Goal: Contribute content: Add original content to the website for others to see

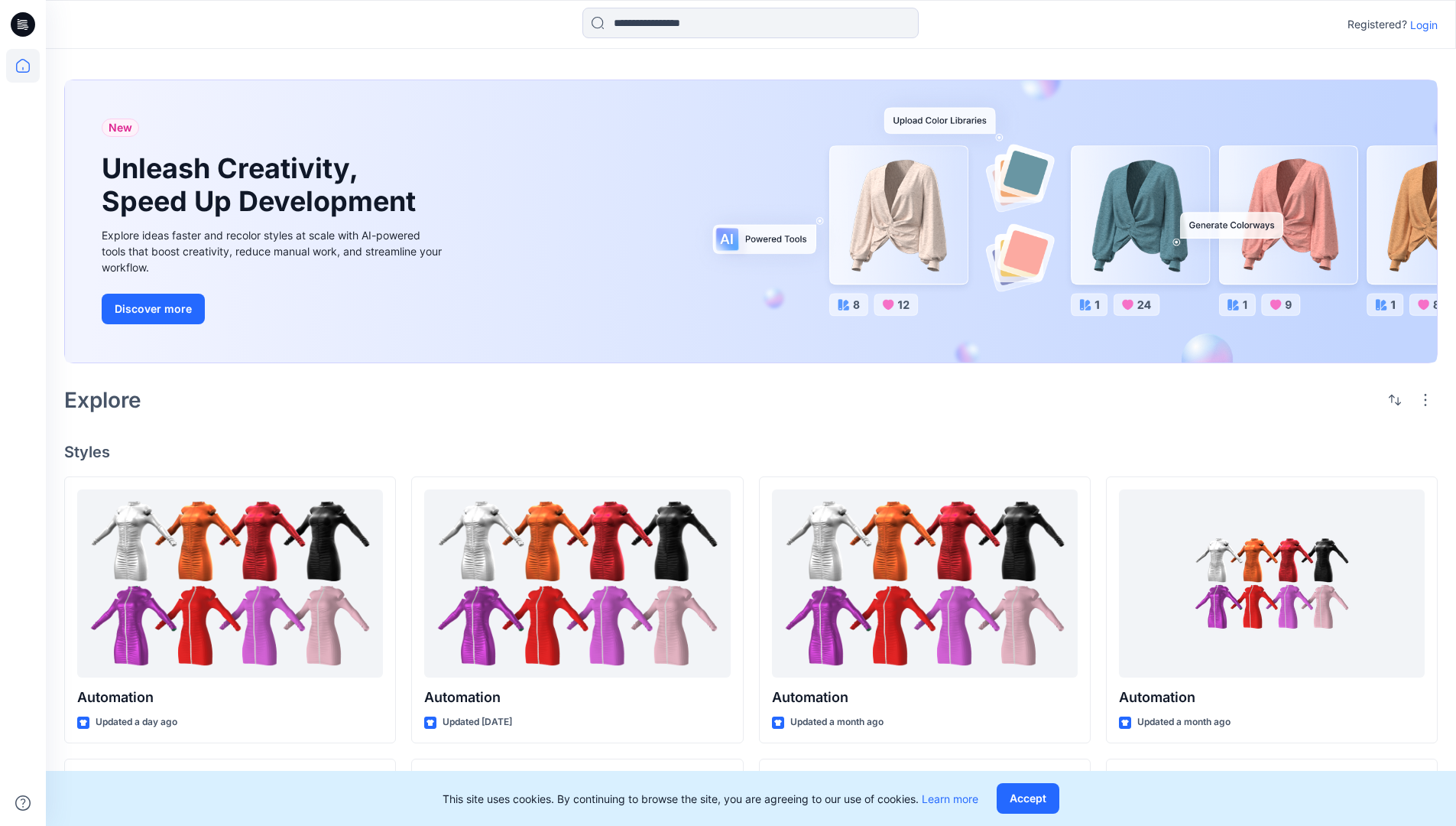
click at [1420, 25] on p "Login" at bounding box center [1424, 25] width 27 height 16
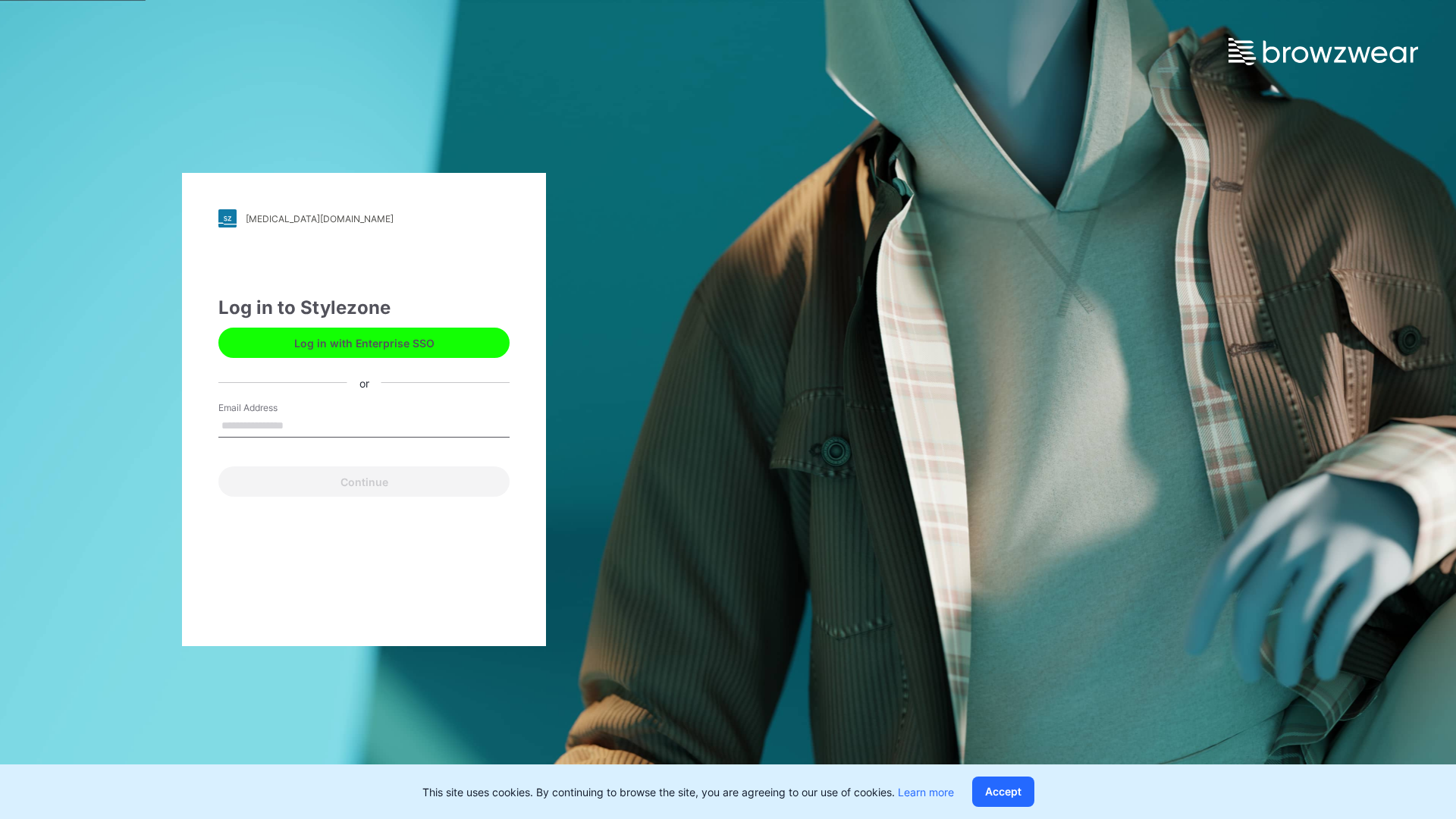
click at [300, 425] on input "Email Address" at bounding box center [364, 426] width 291 height 23
type input "**********"
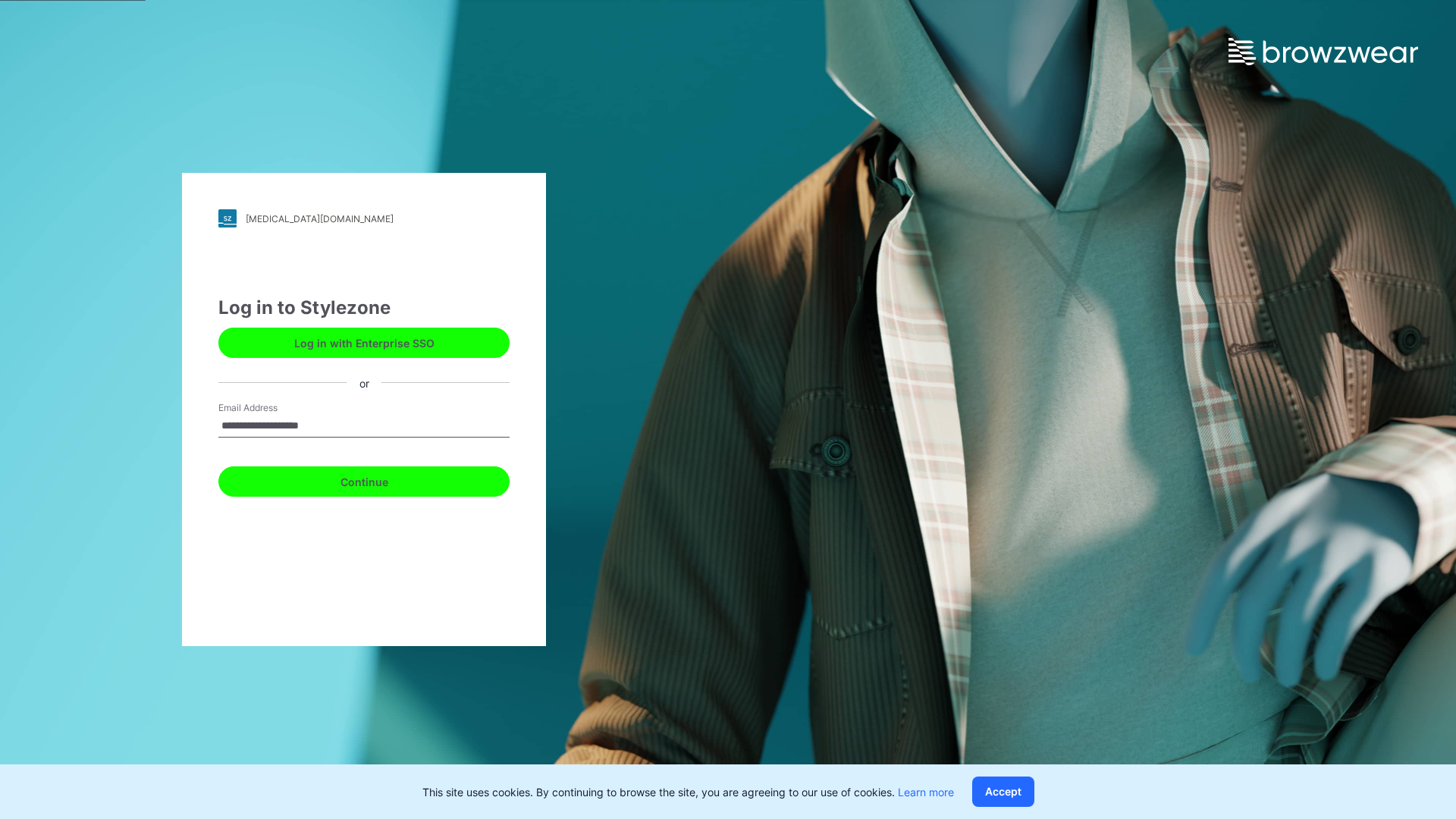
click at [381, 479] on button "Continue" at bounding box center [364, 481] width 291 height 30
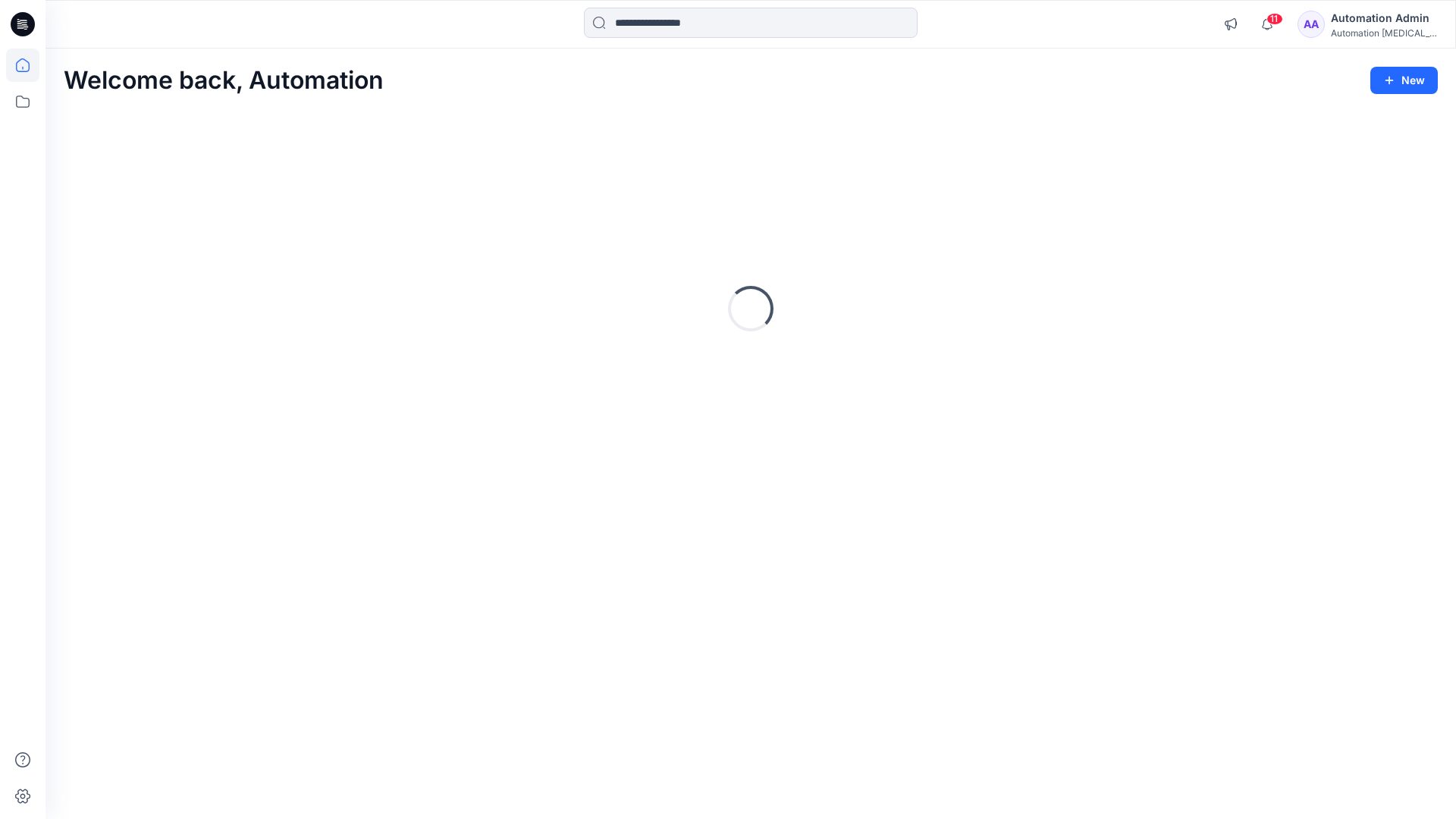
click at [29, 65] on icon at bounding box center [22, 64] width 14 height 14
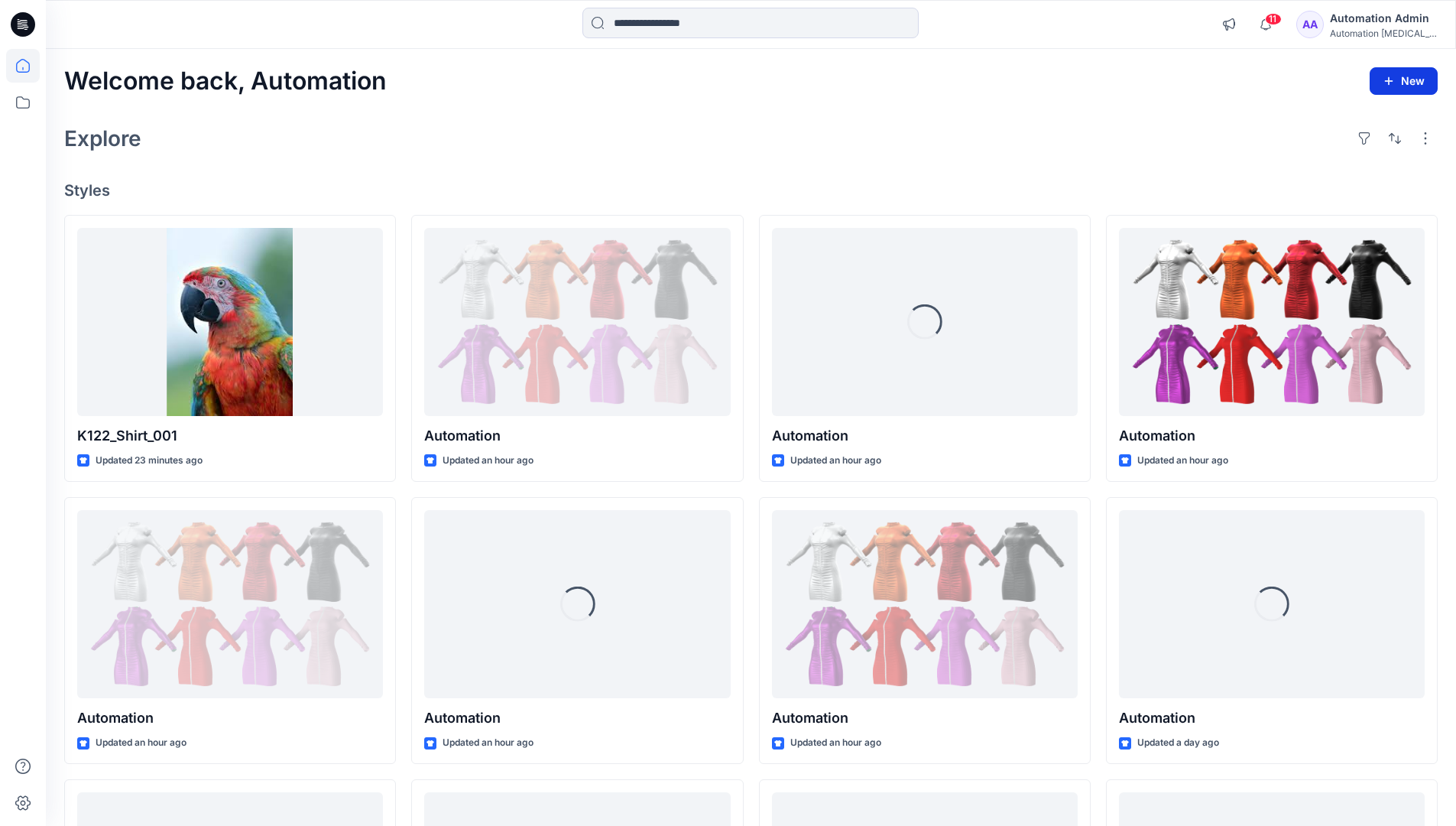
click at [1413, 87] on button "New" at bounding box center [1403, 81] width 68 height 27
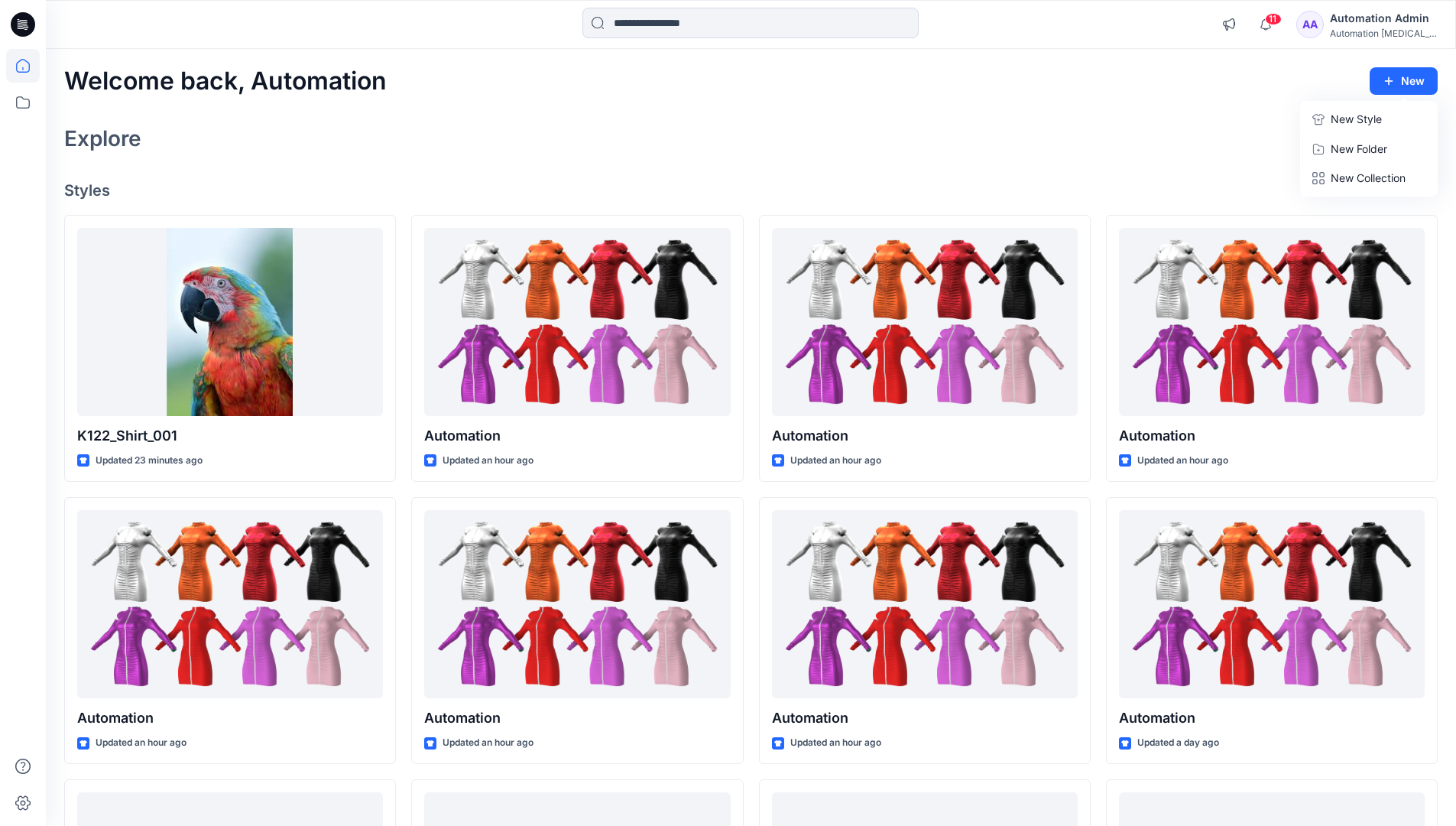
click at [1343, 117] on p "New Style" at bounding box center [1357, 119] width 51 height 18
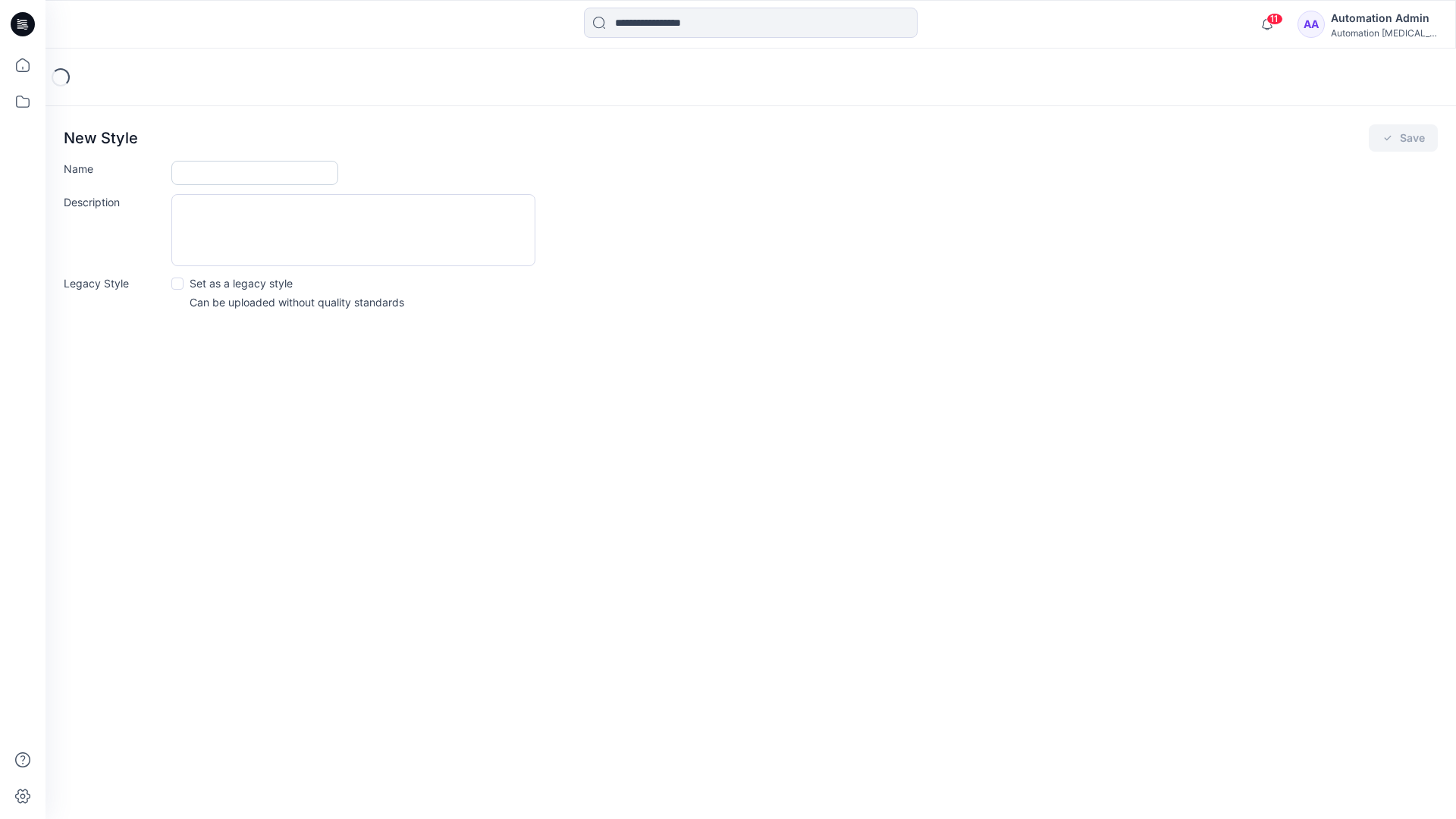
click at [226, 167] on input "Name" at bounding box center [254, 173] width 167 height 25
type input "**********"
click at [1399, 139] on button "Save" at bounding box center [1403, 138] width 69 height 27
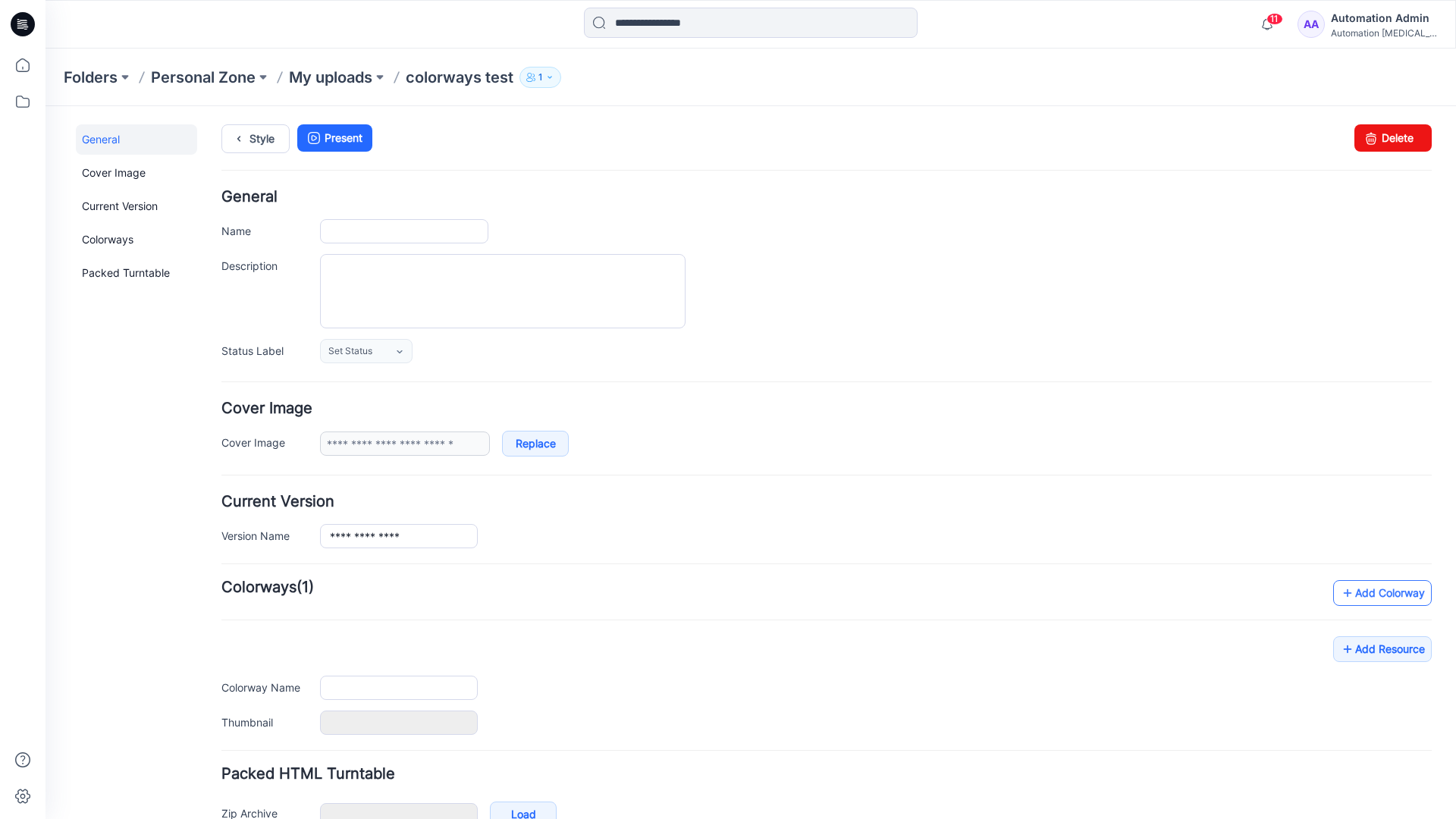
click at [1360, 598] on link "Add Colorway" at bounding box center [1382, 592] width 99 height 25
type input "**********"
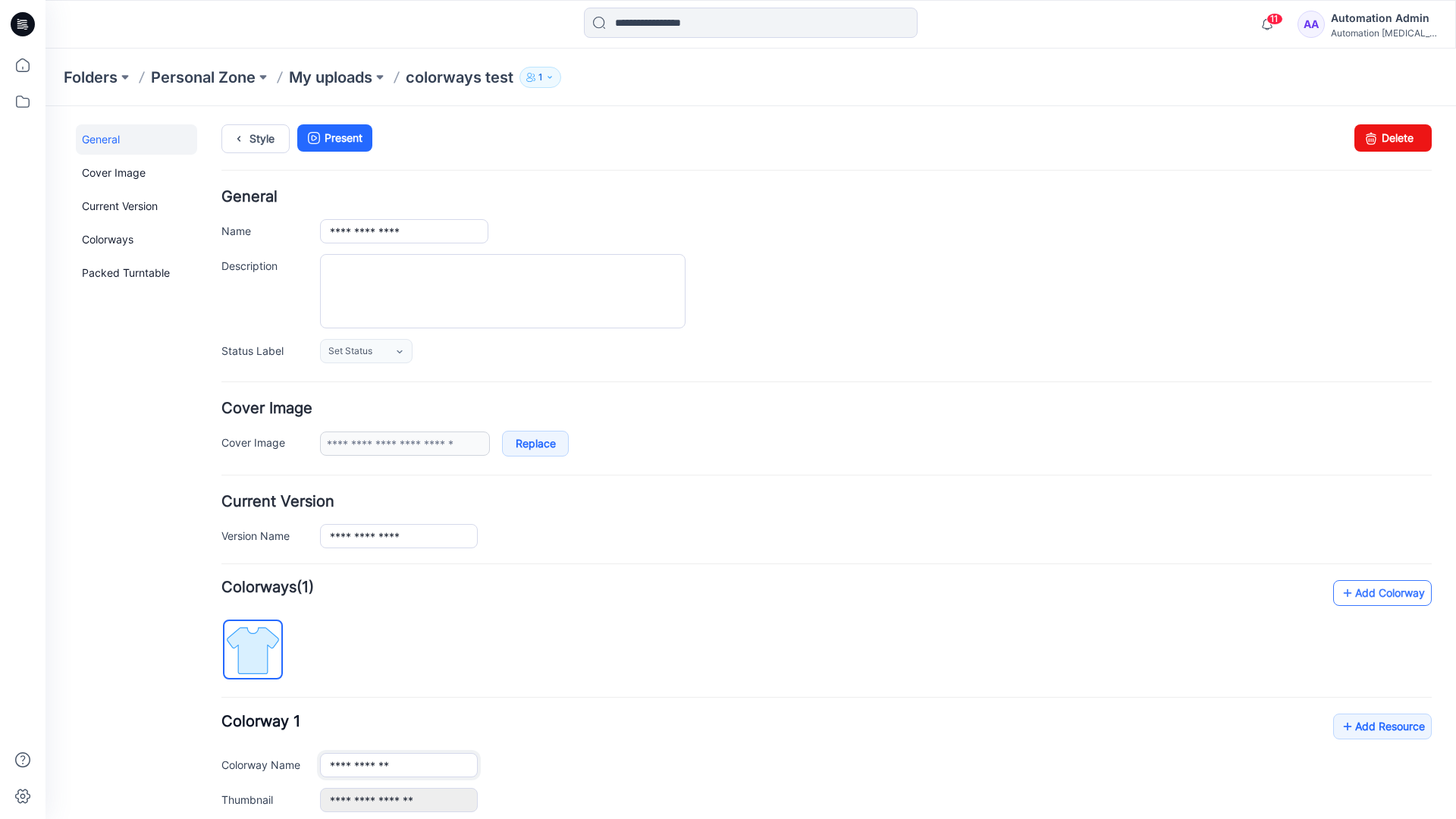
click at [1358, 594] on link "Add Colorway" at bounding box center [1382, 592] width 99 height 25
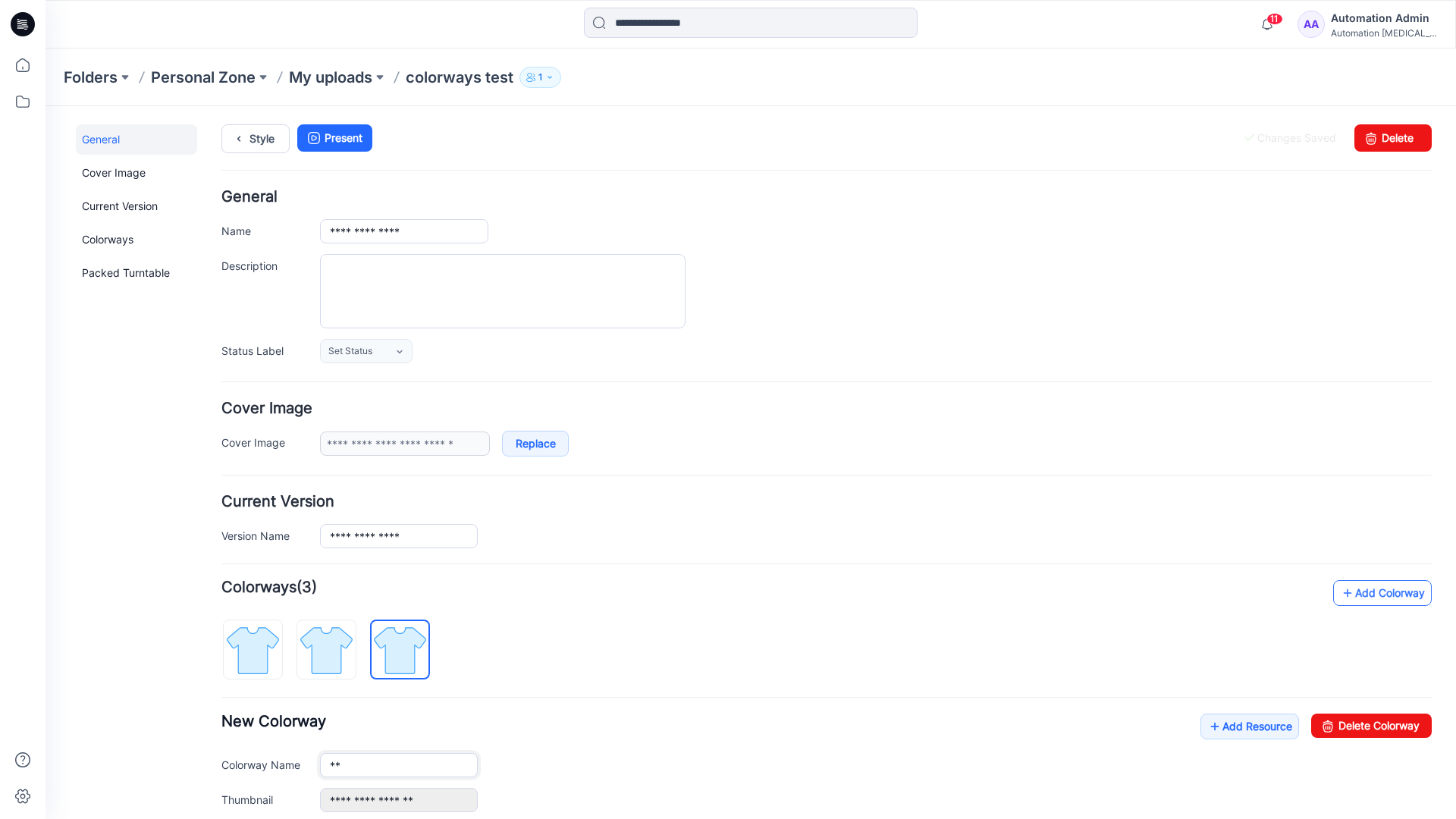
type input "*"
click at [338, 648] on img at bounding box center [327, 650] width 57 height 57
click at [377, 767] on input "**********" at bounding box center [398, 765] width 157 height 25
click at [398, 763] on input "**********" at bounding box center [398, 765] width 157 height 25
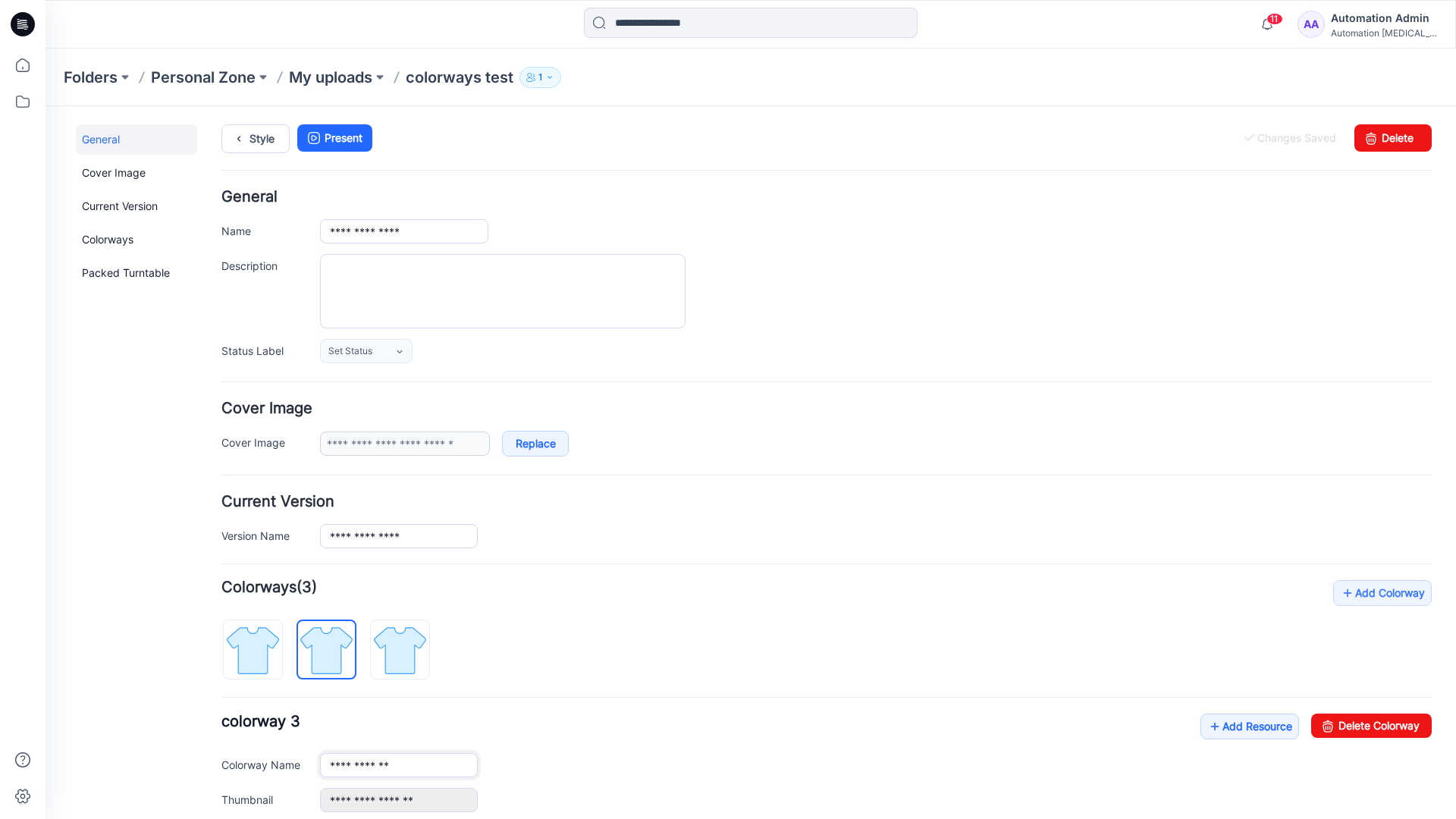
click at [398, 763] on input "**********" at bounding box center [398, 765] width 157 height 25
type input "*"
click at [269, 639] on img at bounding box center [253, 650] width 57 height 57
click at [1241, 728] on link "Add Resource" at bounding box center [1249, 726] width 99 height 25
type input "**********"
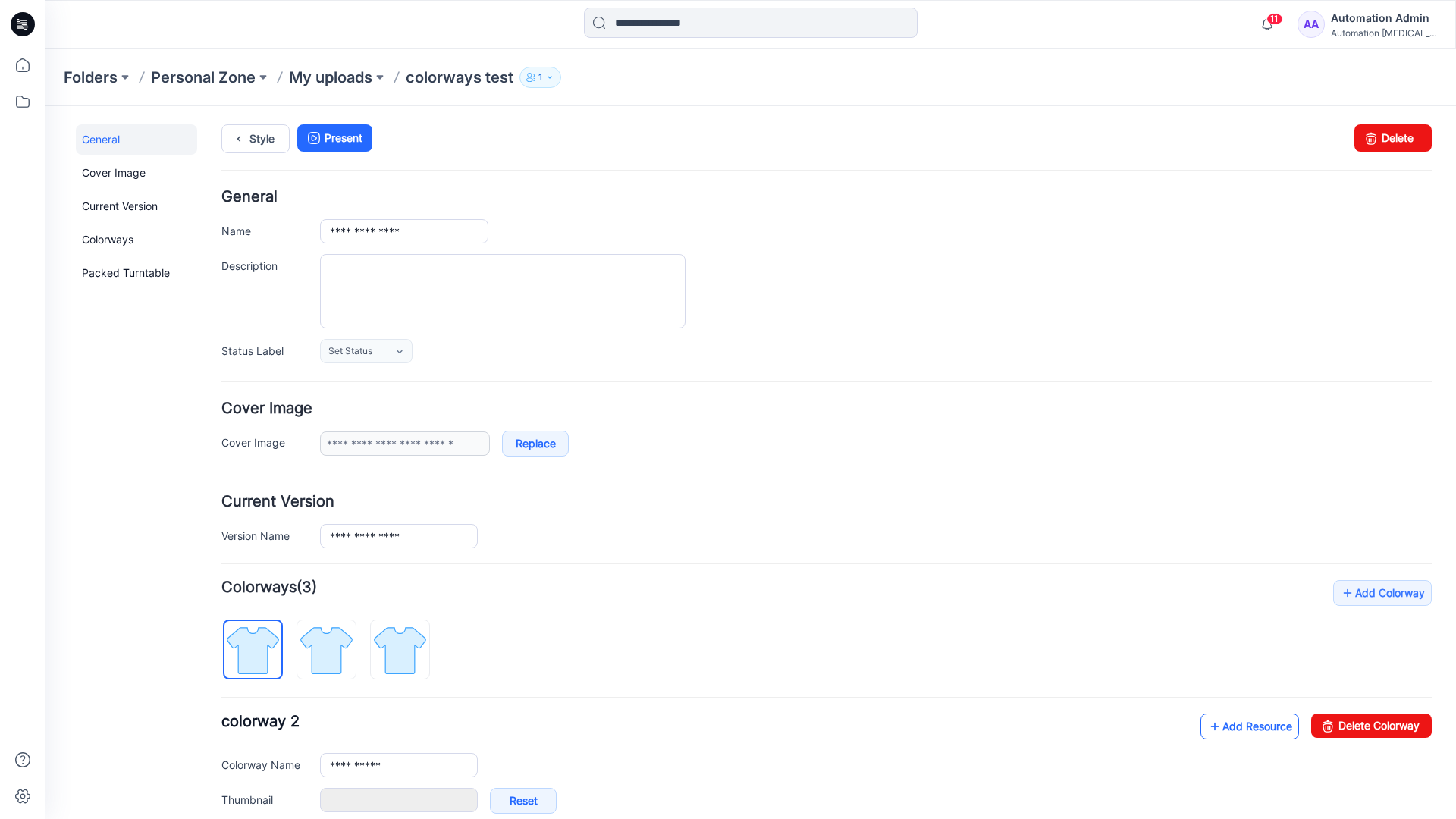
type input "**********"
click at [304, 800] on link at bounding box center [305, 799] width 12 height 12
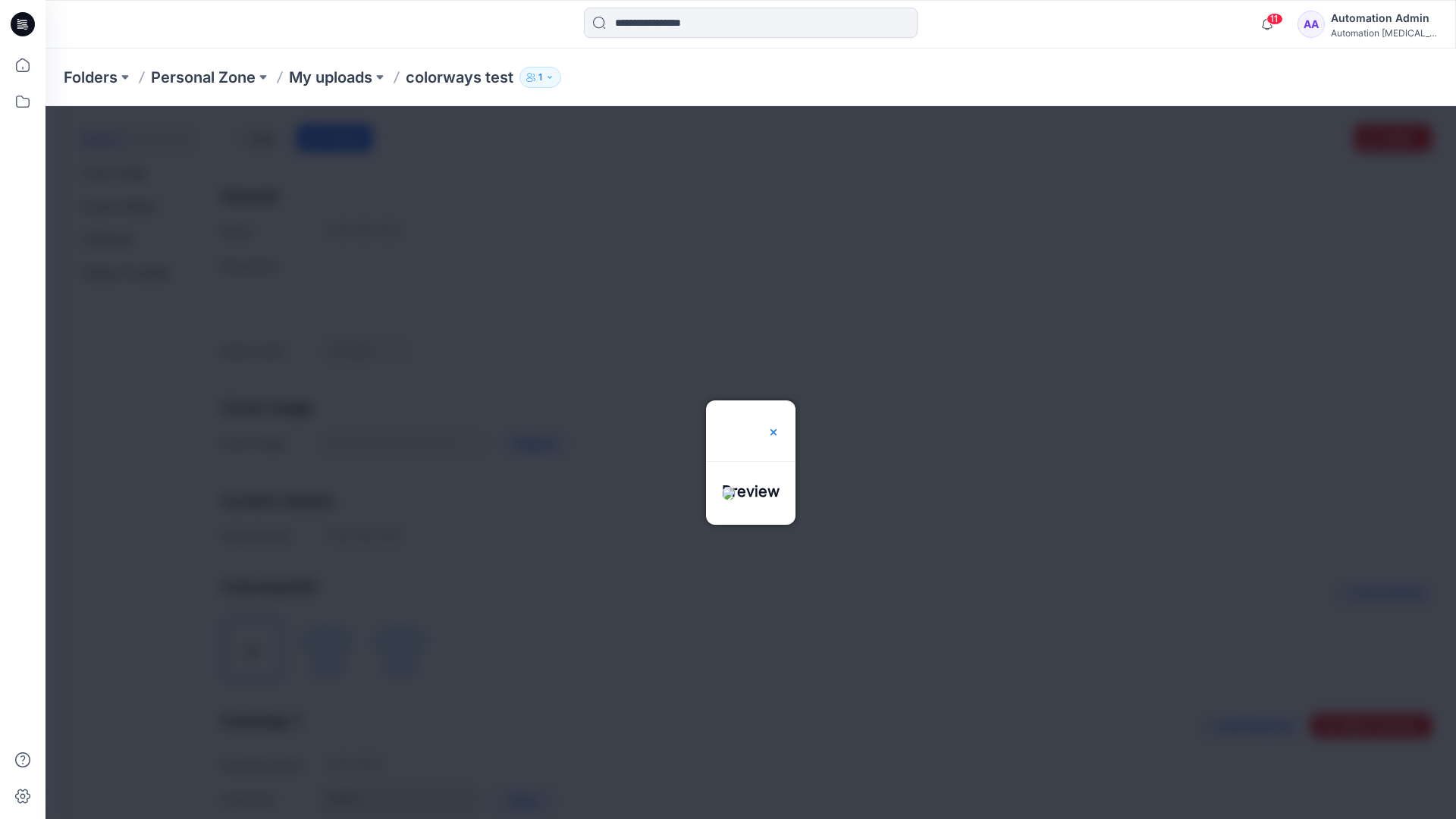
click at [779, 426] on img at bounding box center [773, 432] width 12 height 12
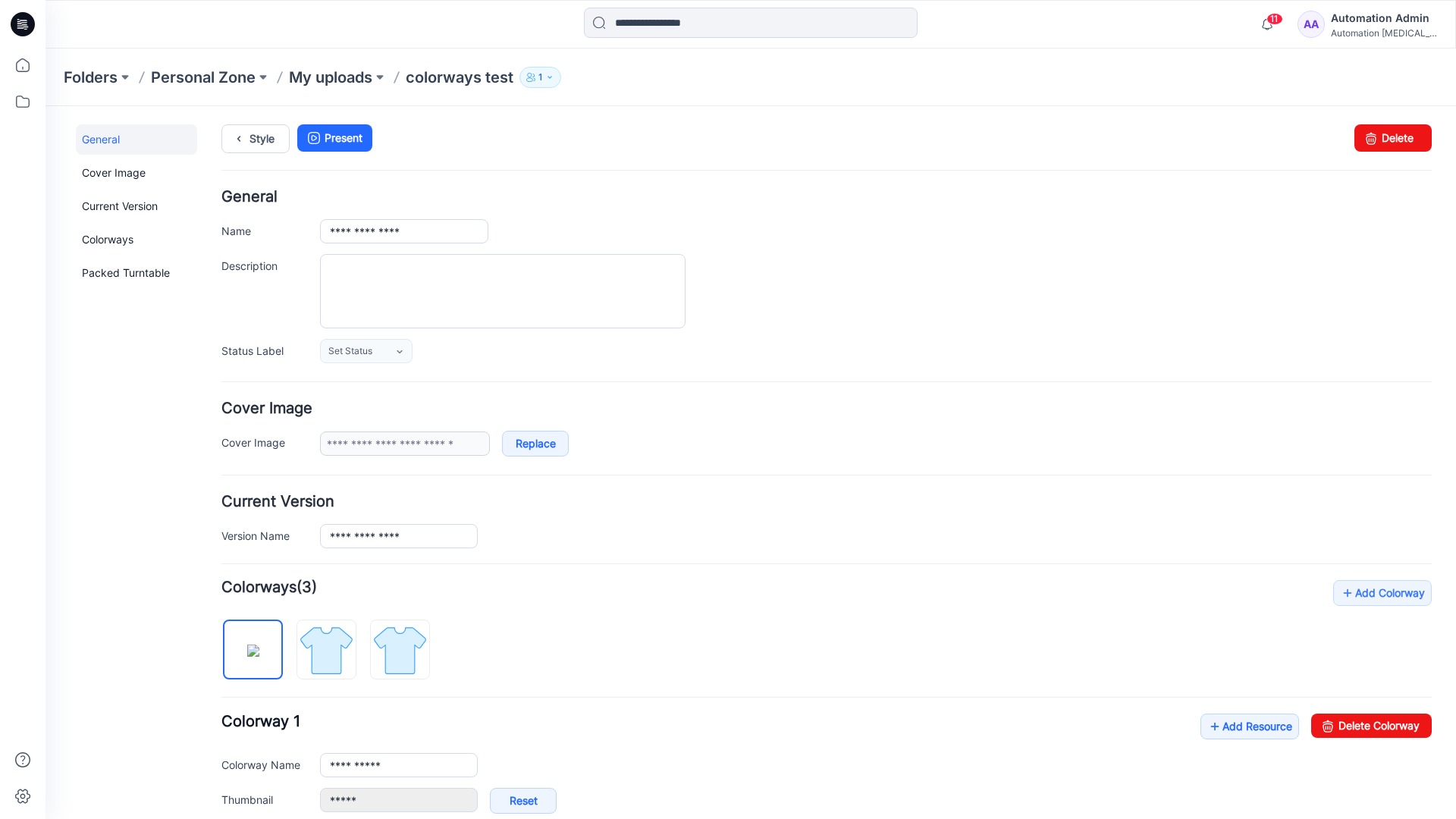
scroll to position [259, 0]
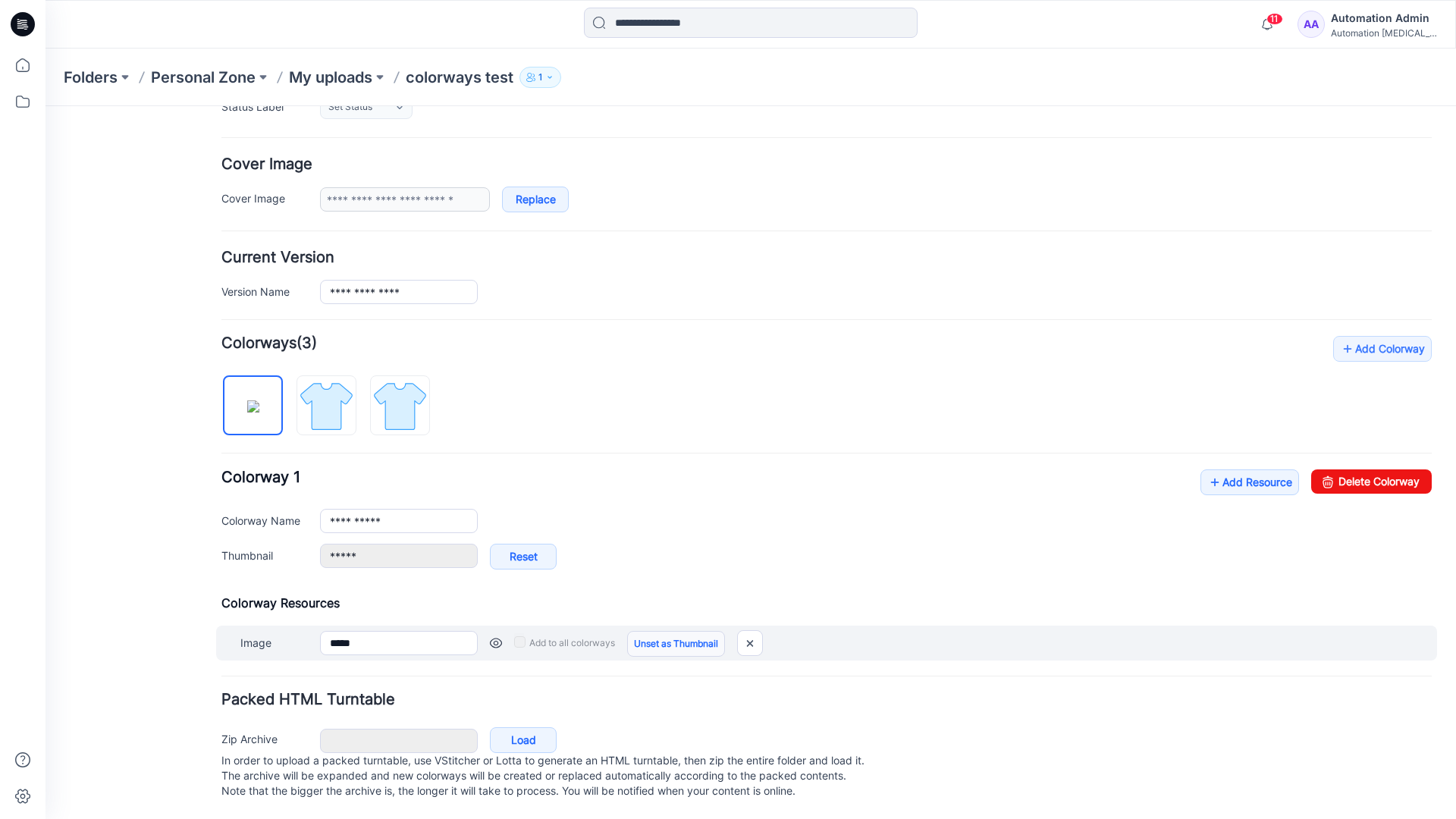
click at [670, 631] on link "Unset as Thumbnail" at bounding box center [675, 643] width 98 height 25
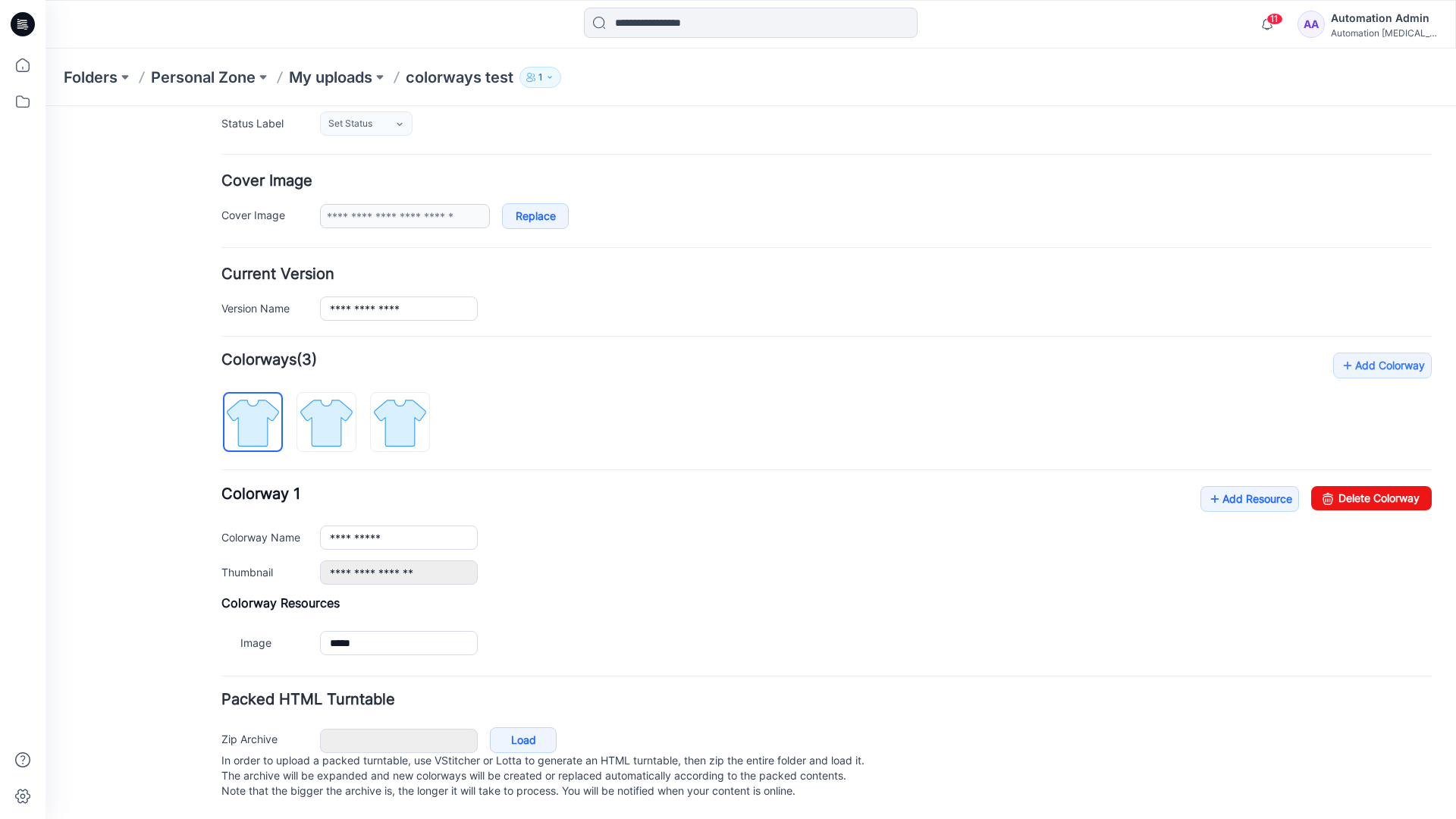
scroll to position [243, 0]
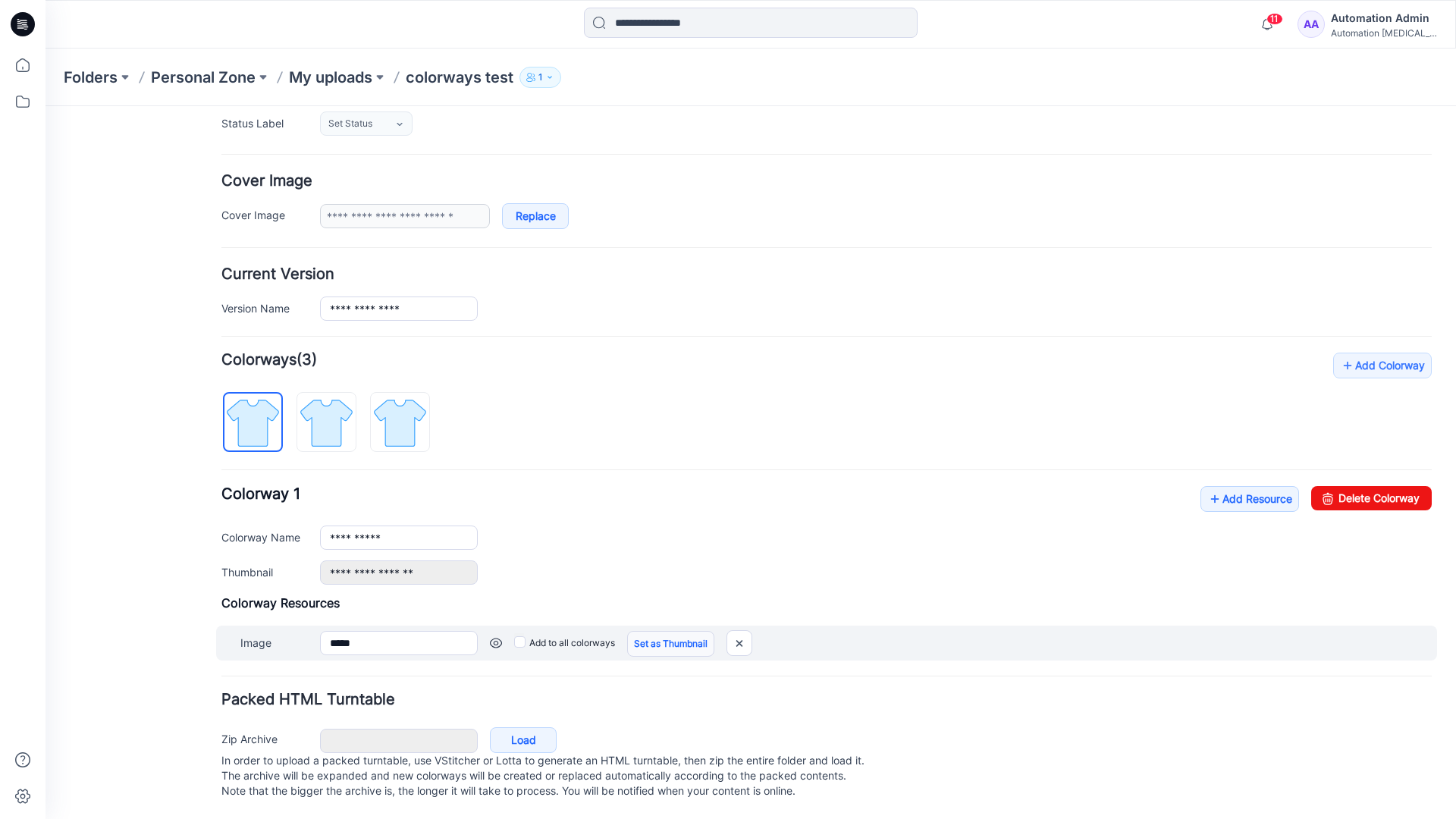
click at [647, 631] on link "Set as Thumbnail" at bounding box center [670, 643] width 87 height 25
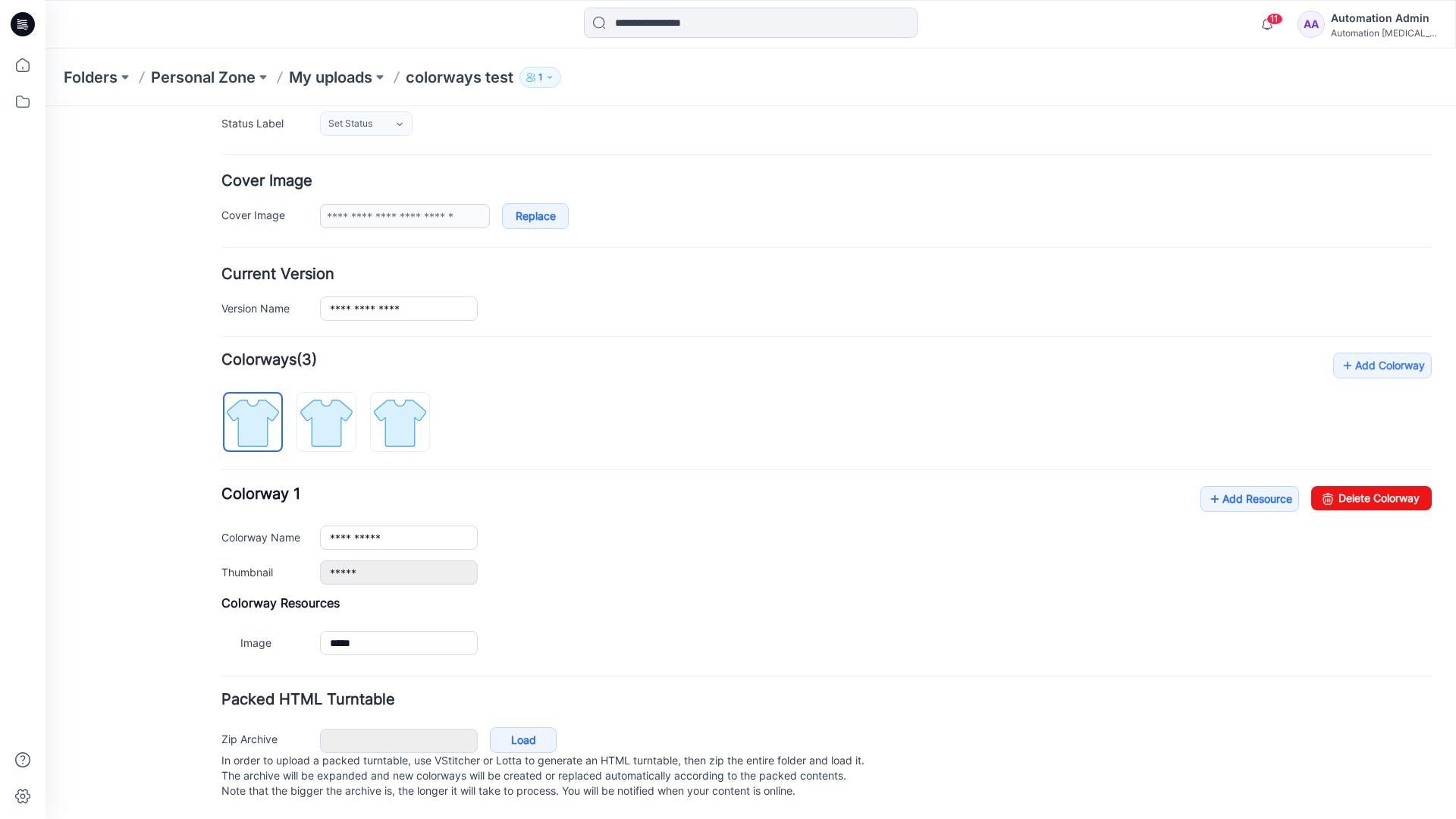
click at [45, 106] on link "Reset" at bounding box center [45, 106] width 0 height 0
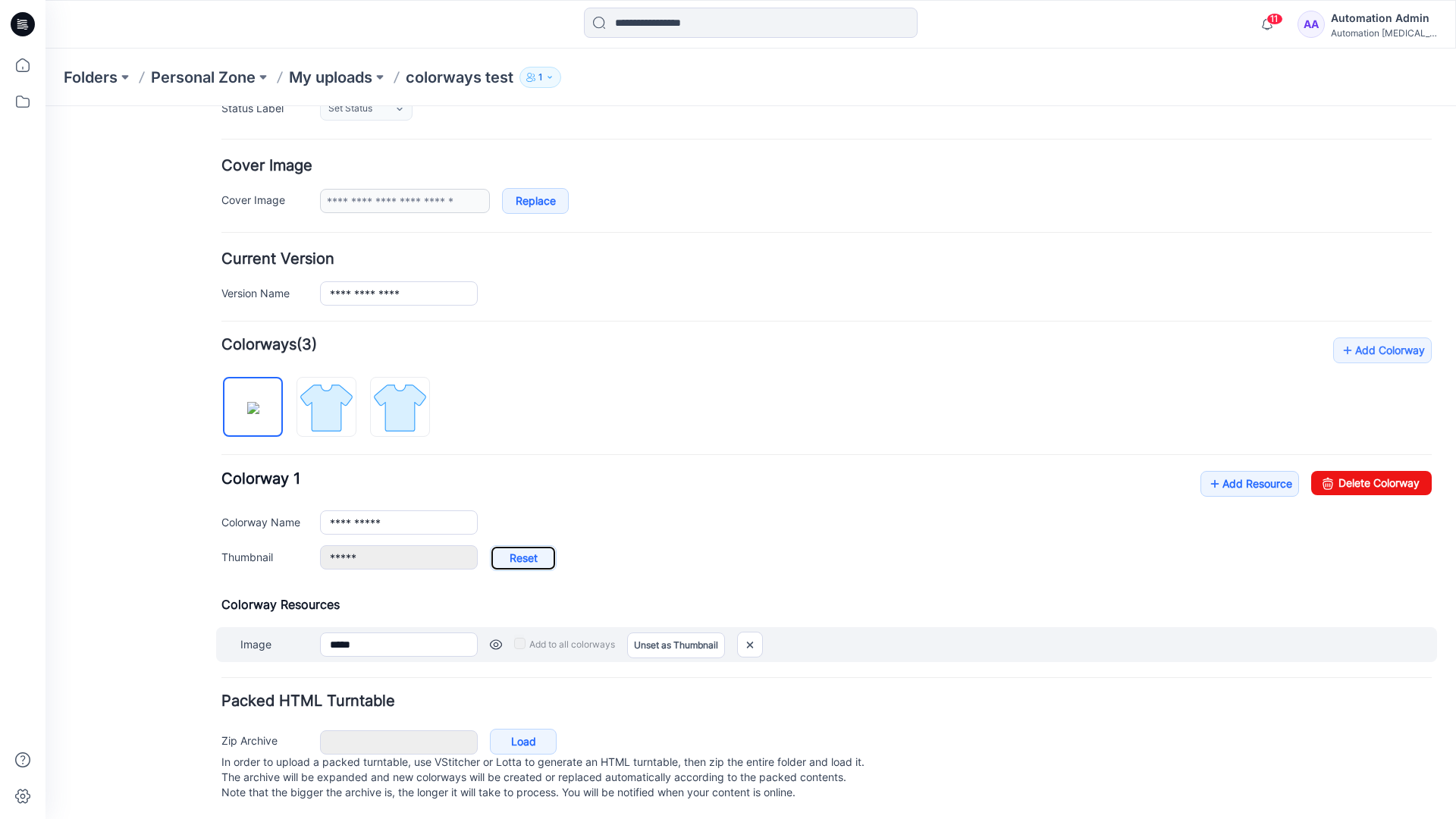
type input "**********"
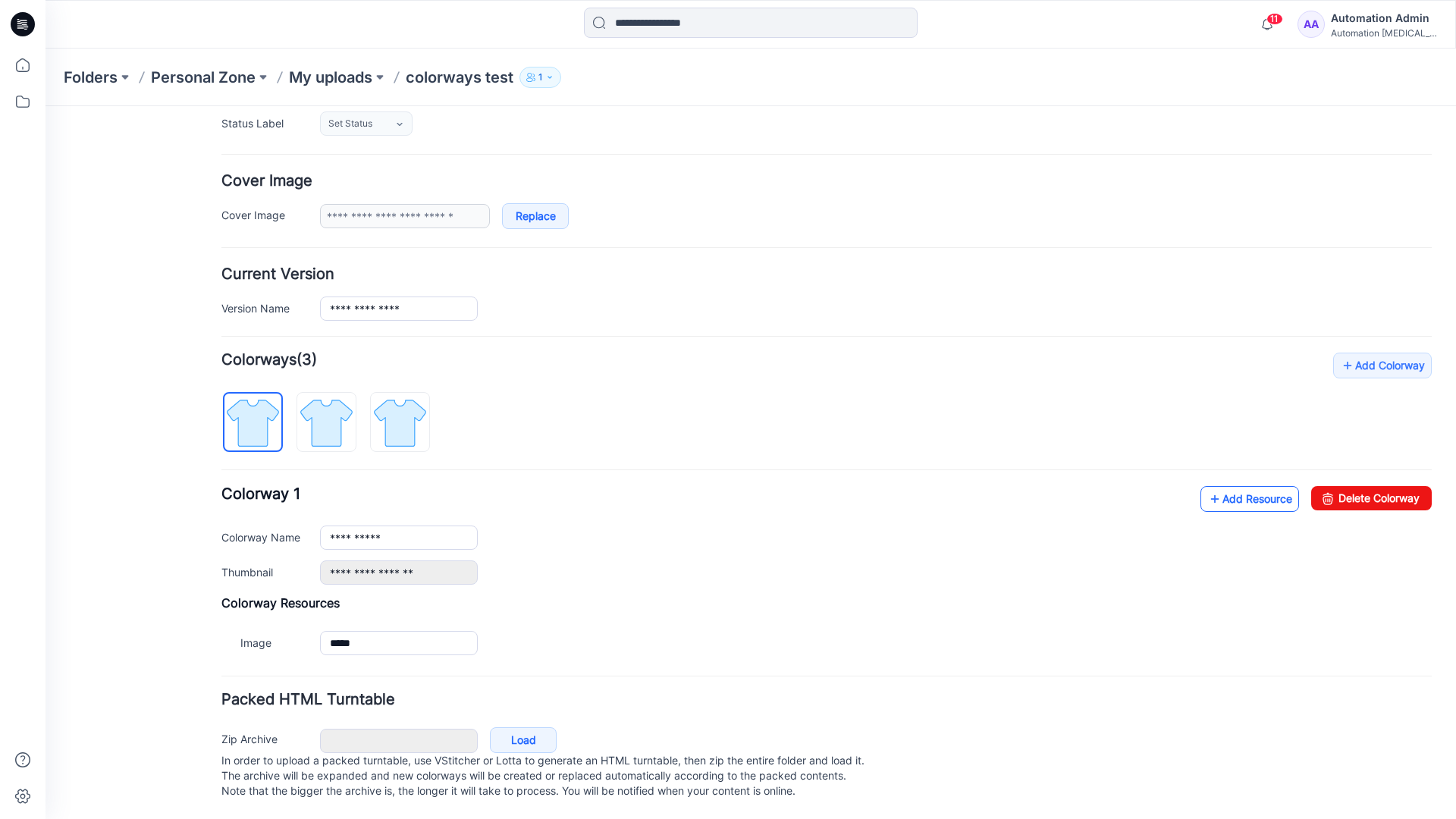
click at [1240, 486] on link "Add Resource" at bounding box center [1249, 499] width 99 height 25
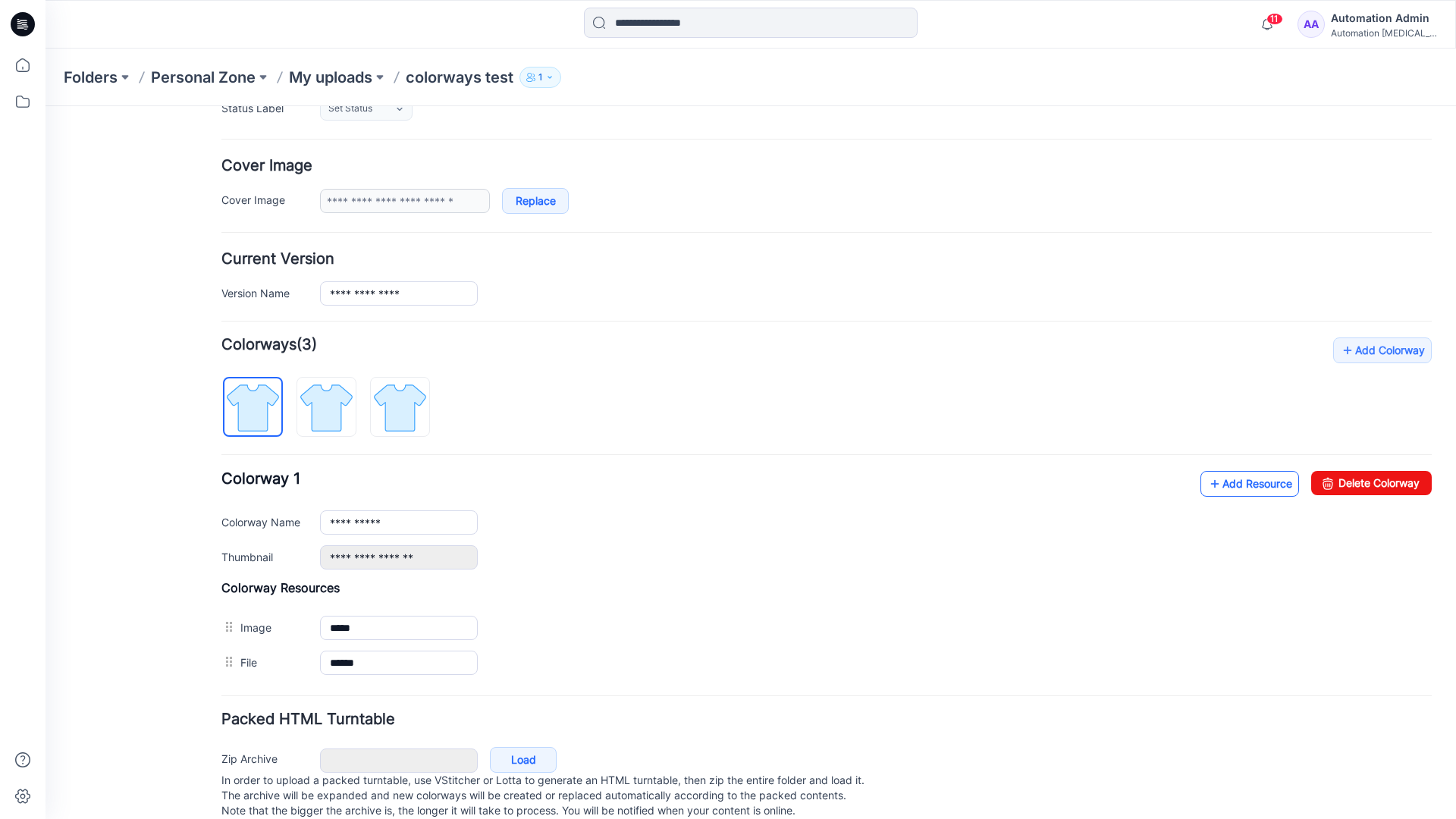
click at [1247, 483] on link "Add Resource" at bounding box center [1249, 483] width 99 height 25
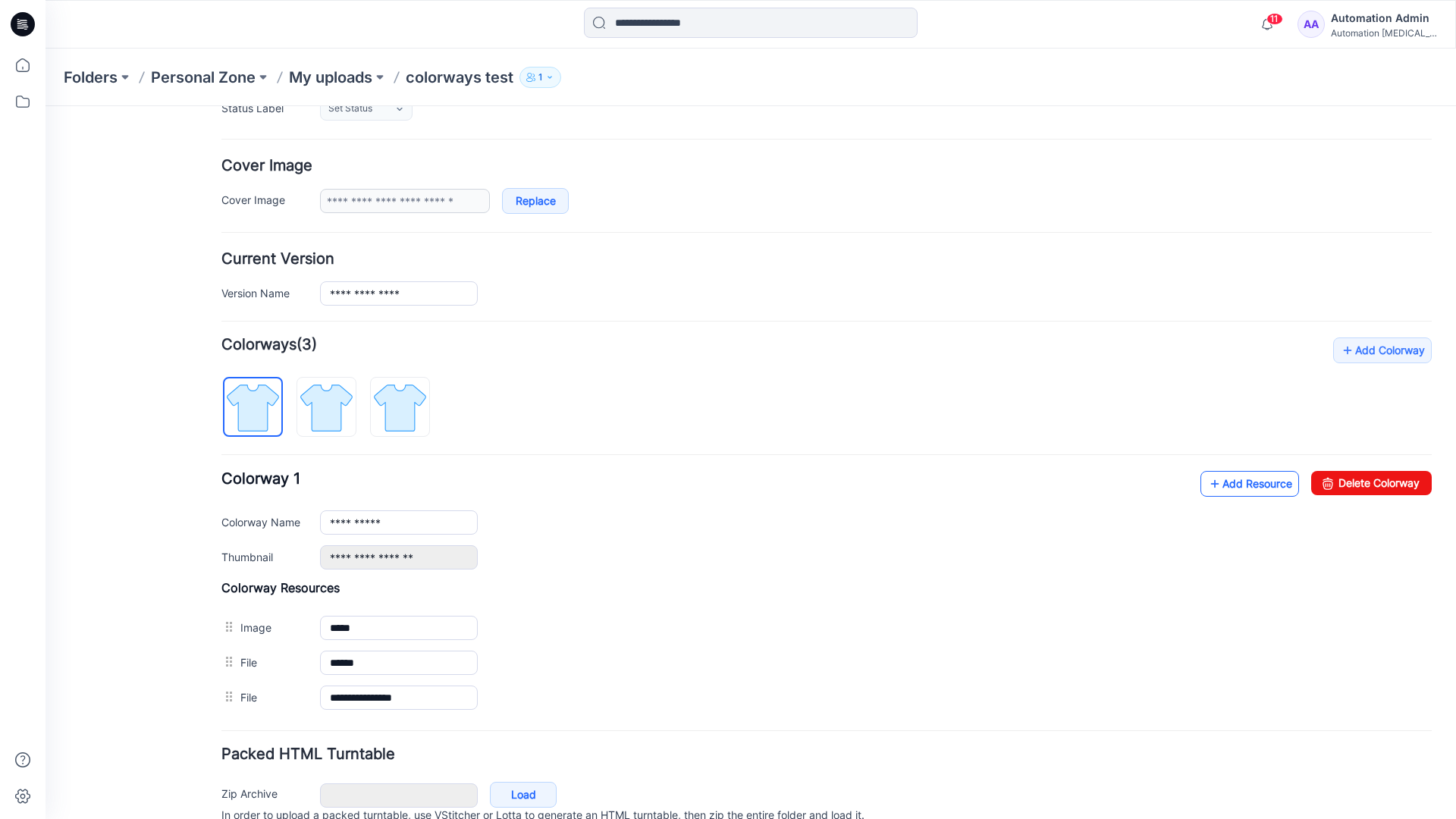
click at [1226, 483] on link "Add Resource" at bounding box center [1249, 483] width 99 height 25
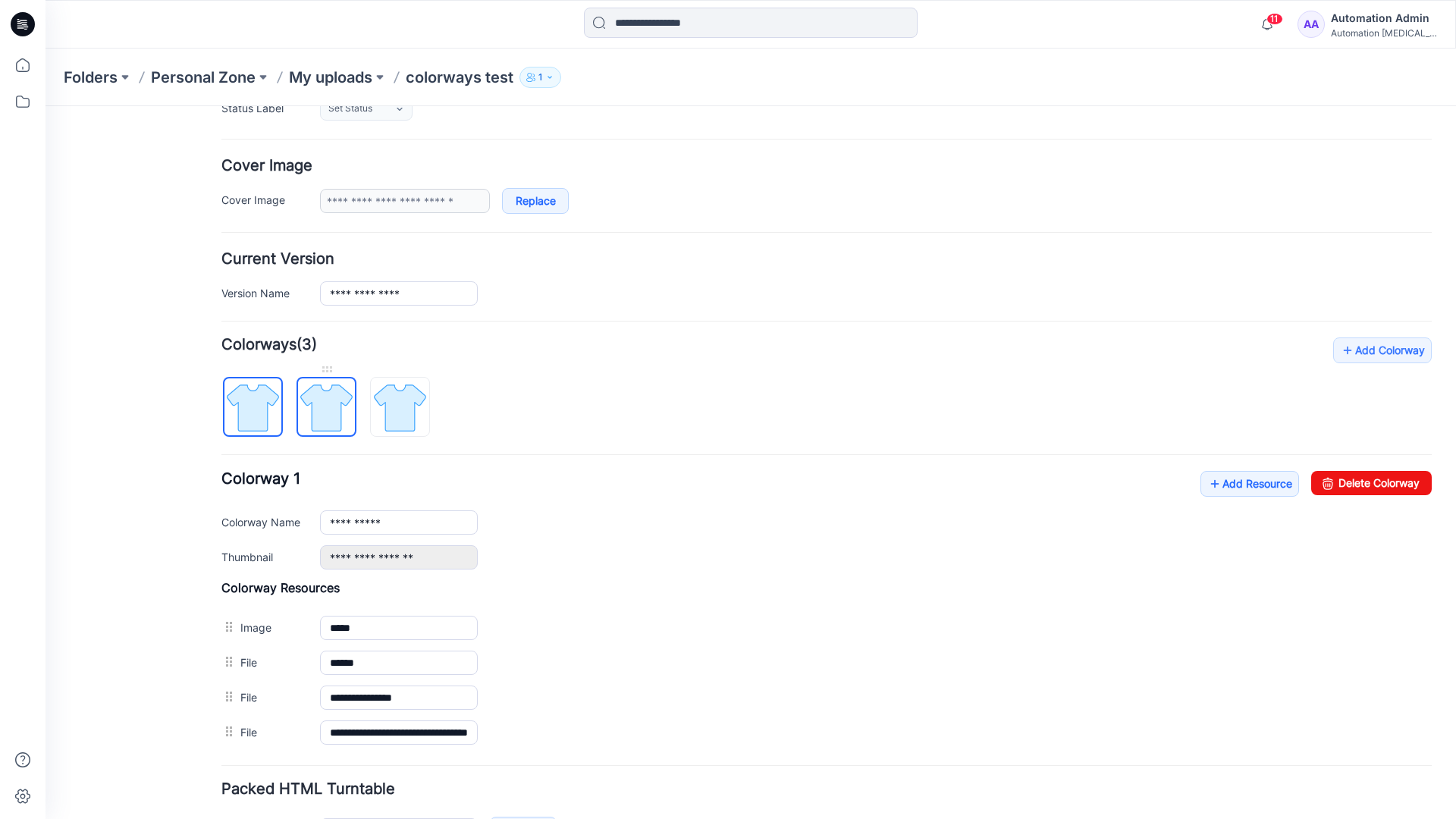
click at [340, 421] on img at bounding box center [327, 408] width 57 height 57
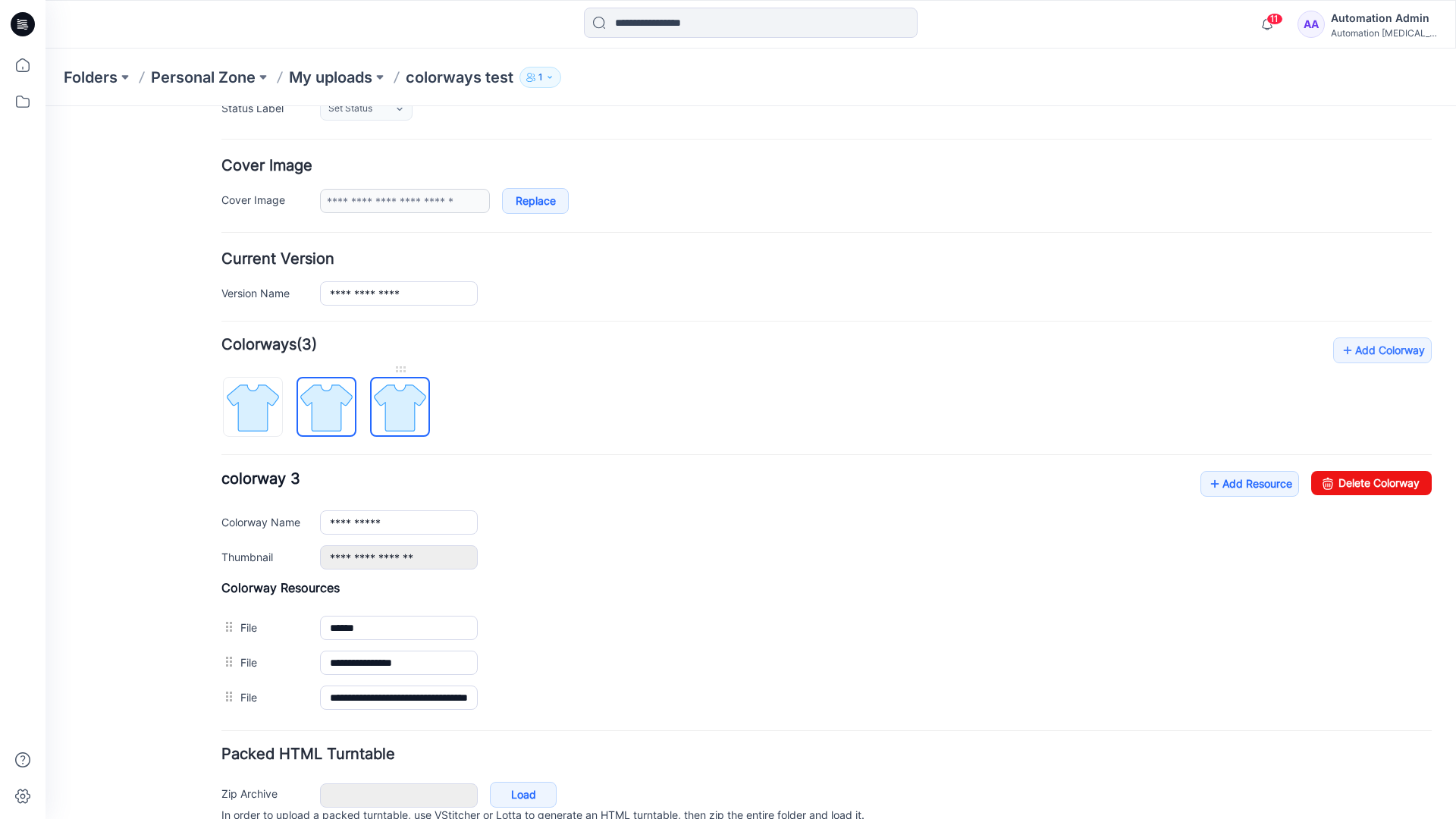
click at [417, 424] on img at bounding box center [400, 408] width 57 height 57
click at [342, 421] on img at bounding box center [327, 408] width 57 height 57
click at [273, 424] on img at bounding box center [253, 408] width 57 height 57
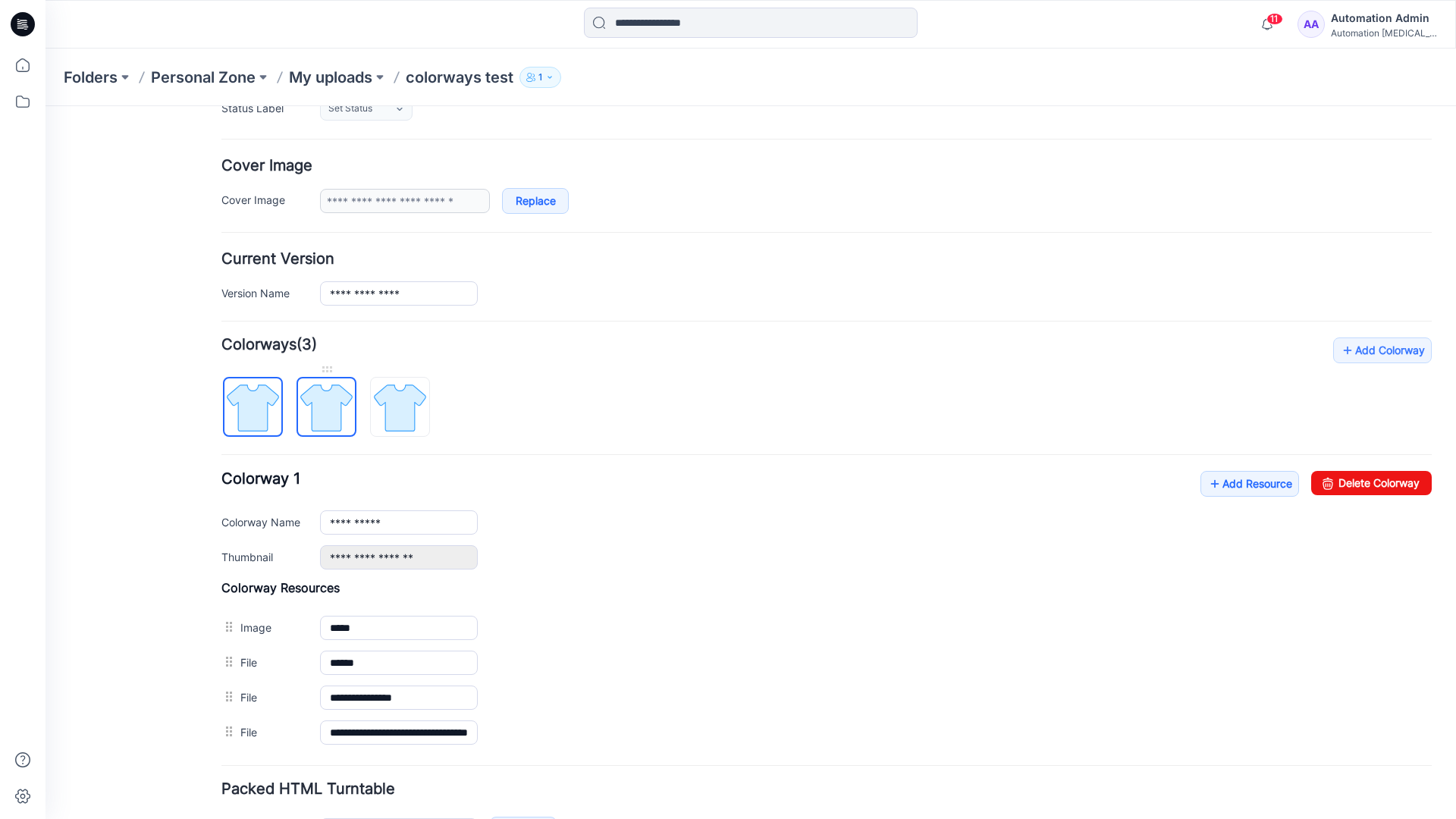
click at [320, 406] on img at bounding box center [327, 408] width 57 height 57
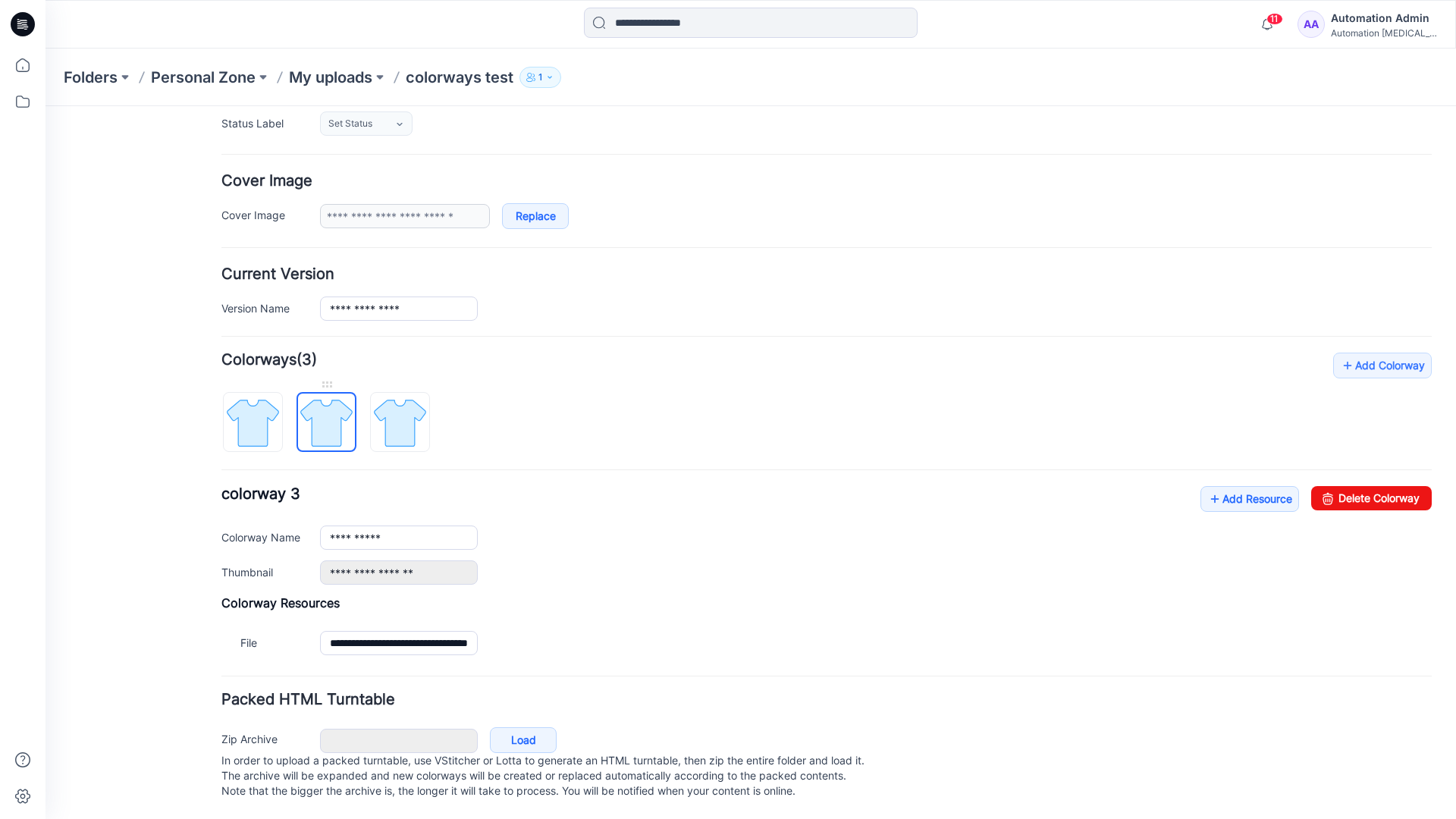
scroll to position [167, 0]
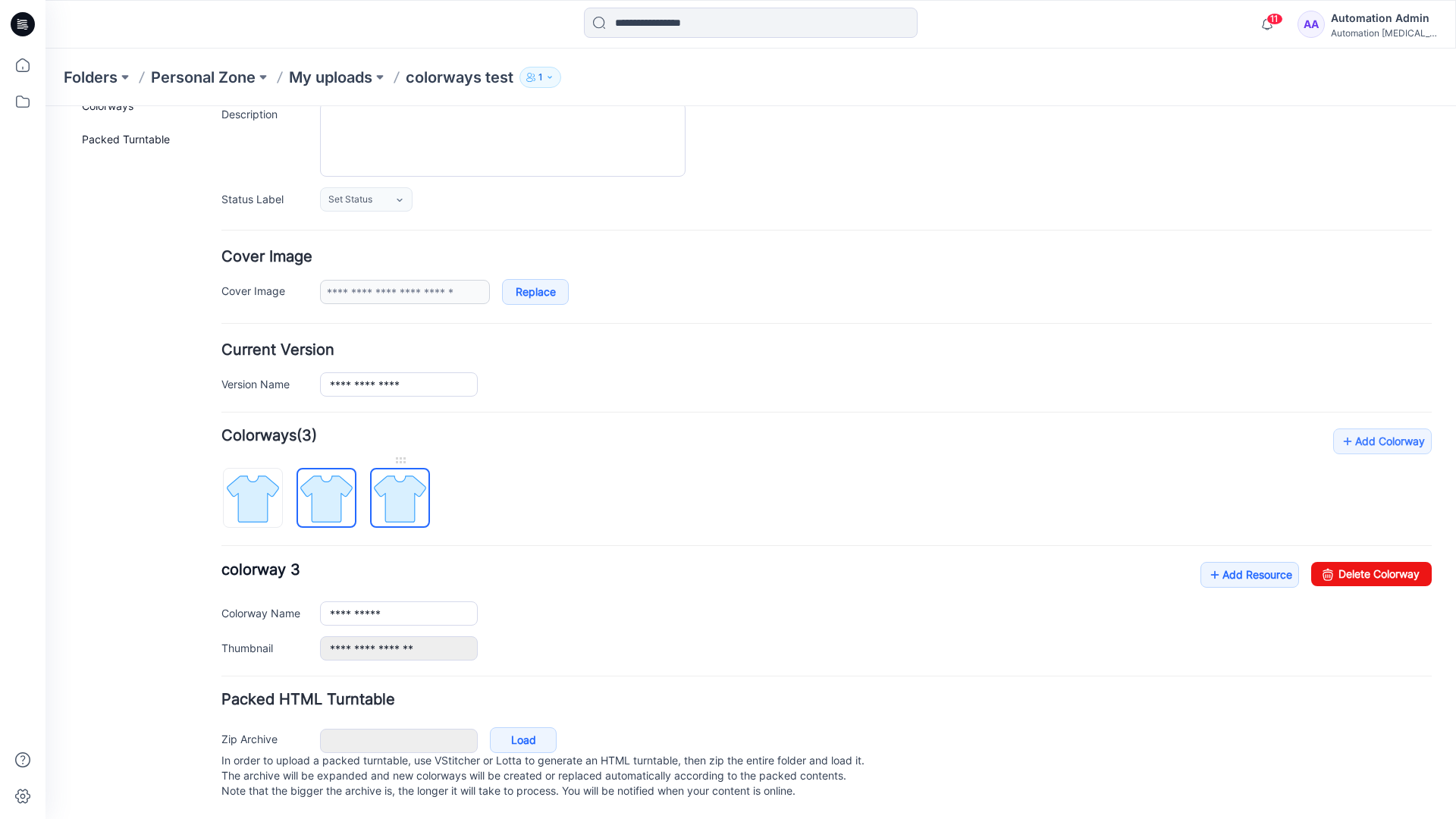
click at [399, 483] on img at bounding box center [400, 499] width 57 height 57
click at [320, 482] on img at bounding box center [327, 499] width 57 height 57
click at [393, 482] on img at bounding box center [400, 499] width 57 height 57
click at [326, 487] on img at bounding box center [327, 499] width 57 height 57
click at [263, 491] on img at bounding box center [253, 499] width 57 height 57
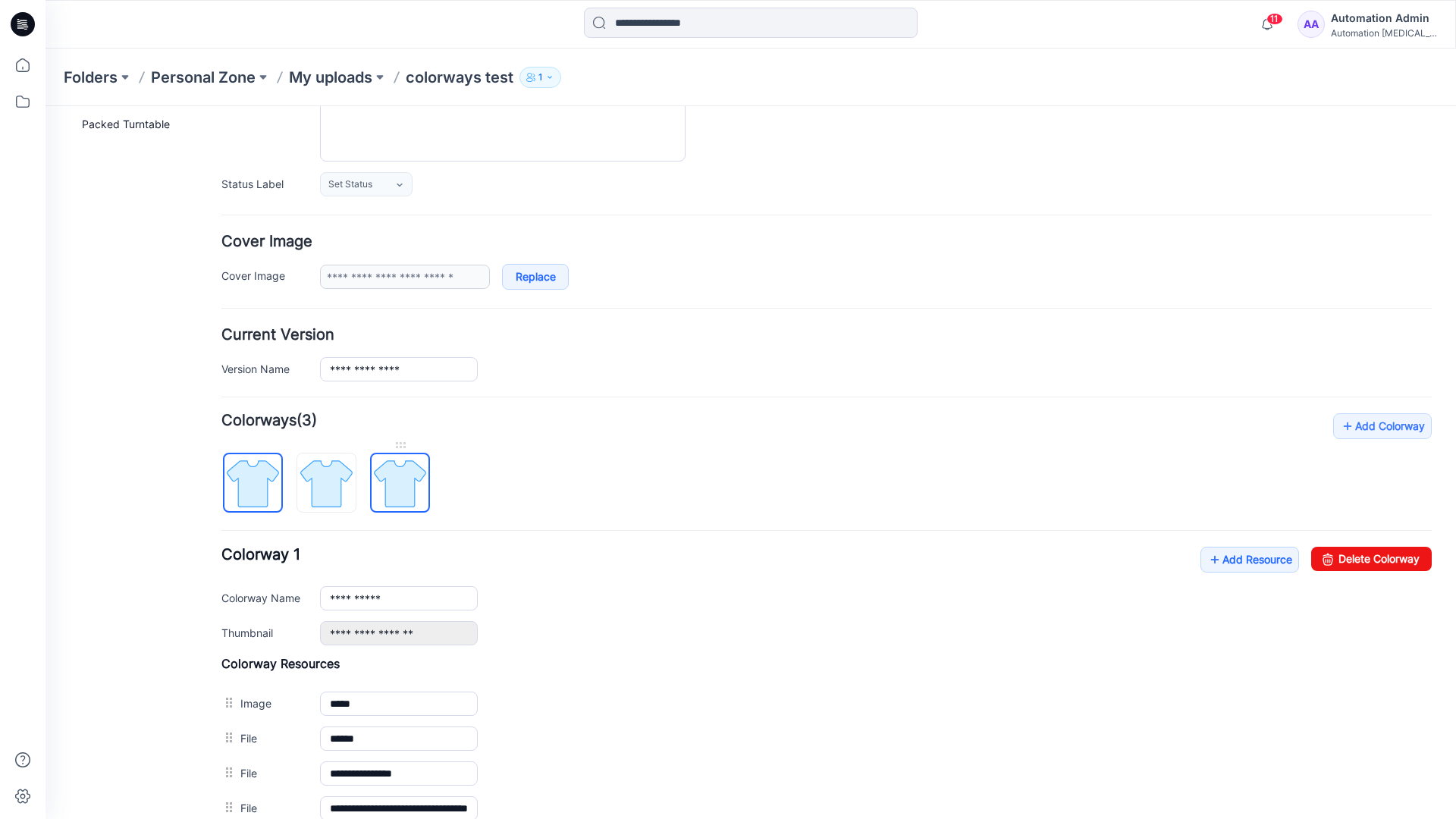
click at [398, 483] on img at bounding box center [400, 483] width 57 height 57
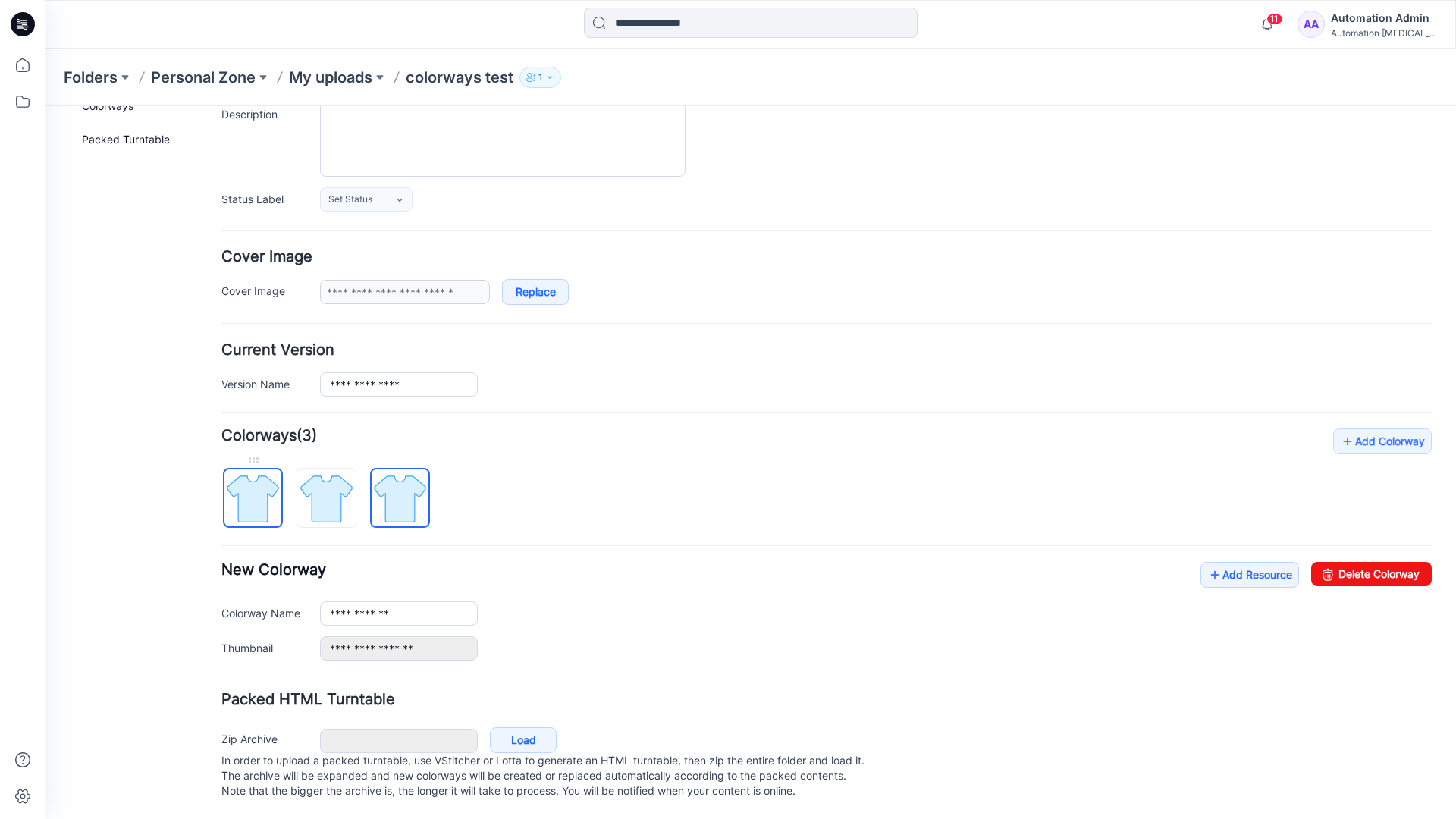
click at [269, 483] on img at bounding box center [253, 499] width 57 height 57
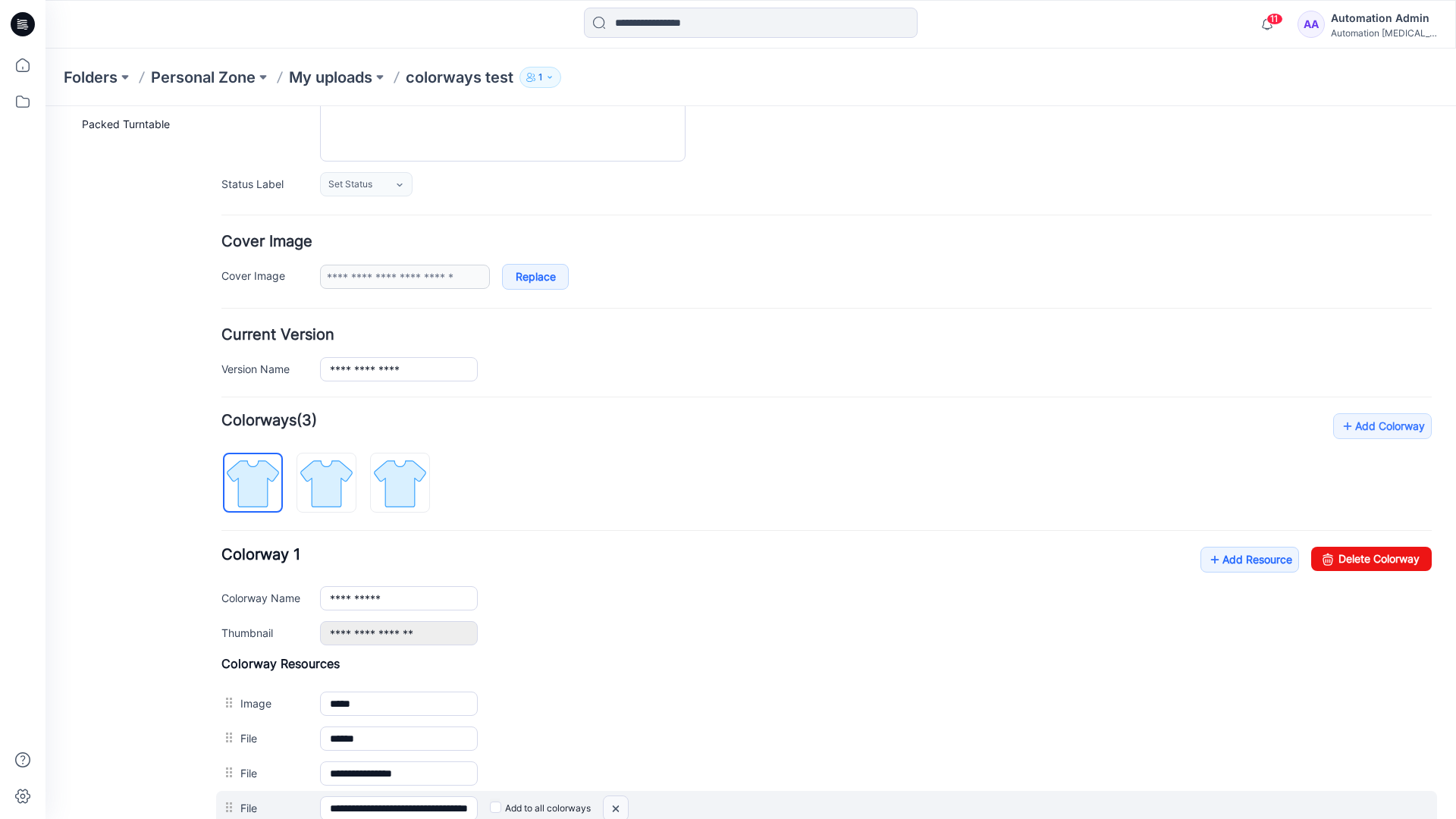
click at [619, 809] on img at bounding box center [615, 808] width 25 height 25
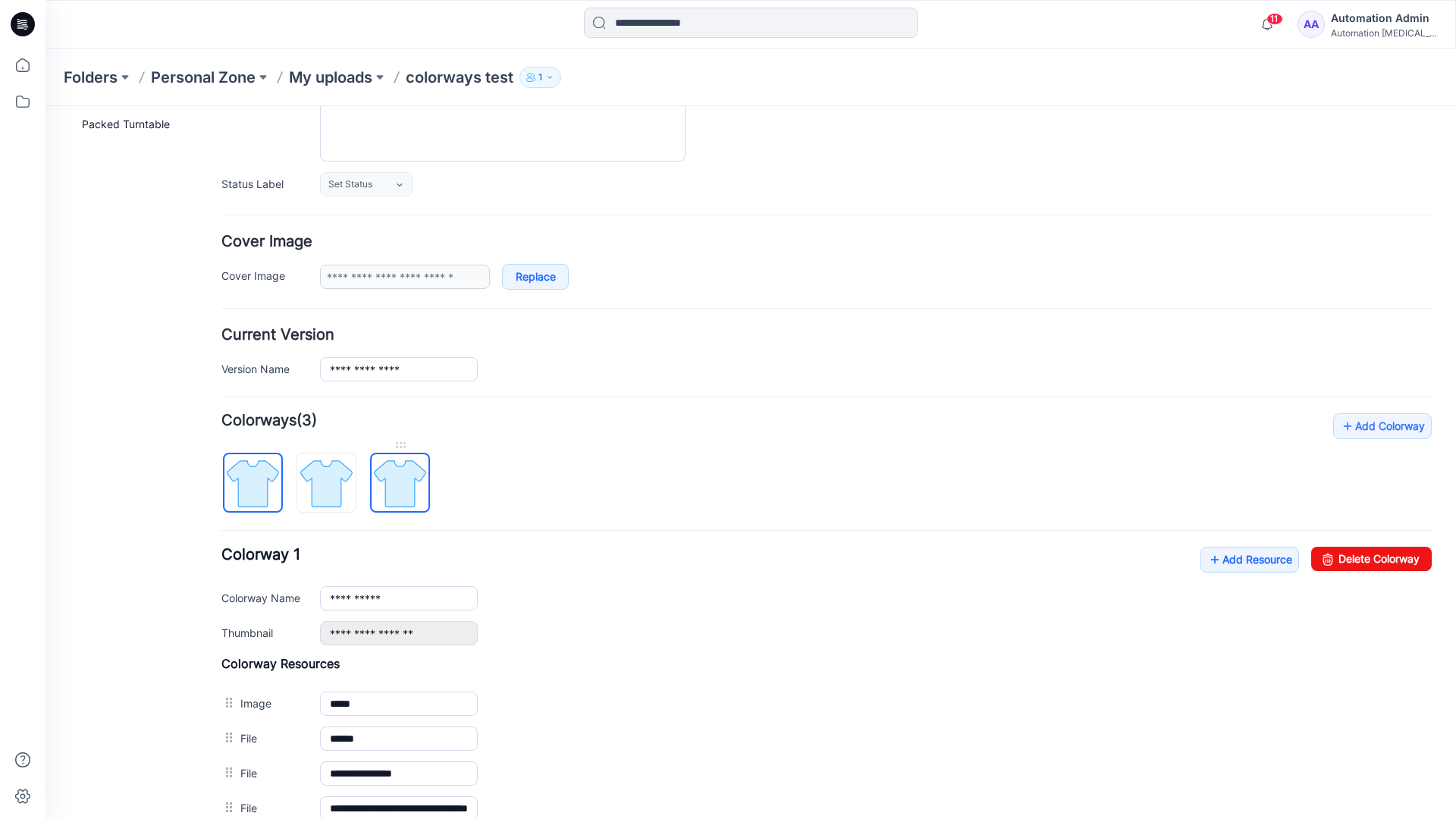
click at [398, 487] on img at bounding box center [400, 483] width 57 height 57
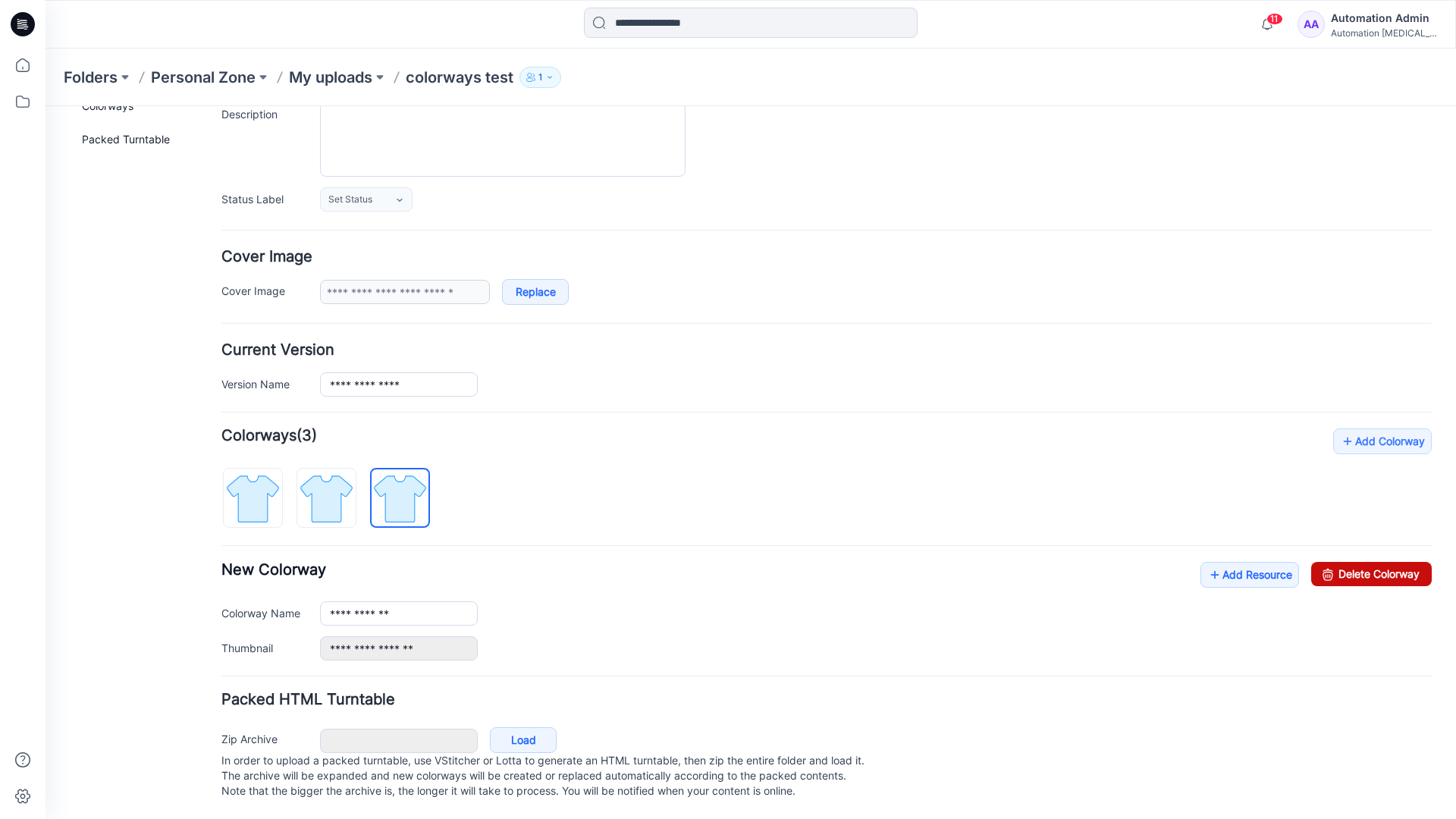
click at [1338, 561] on link "Delete Colorway" at bounding box center [1371, 573] width 121 height 25
click at [350, 475] on img at bounding box center [327, 499] width 57 height 57
click at [1384, 561] on link "Delete Colorway" at bounding box center [1371, 573] width 121 height 25
type input "**********"
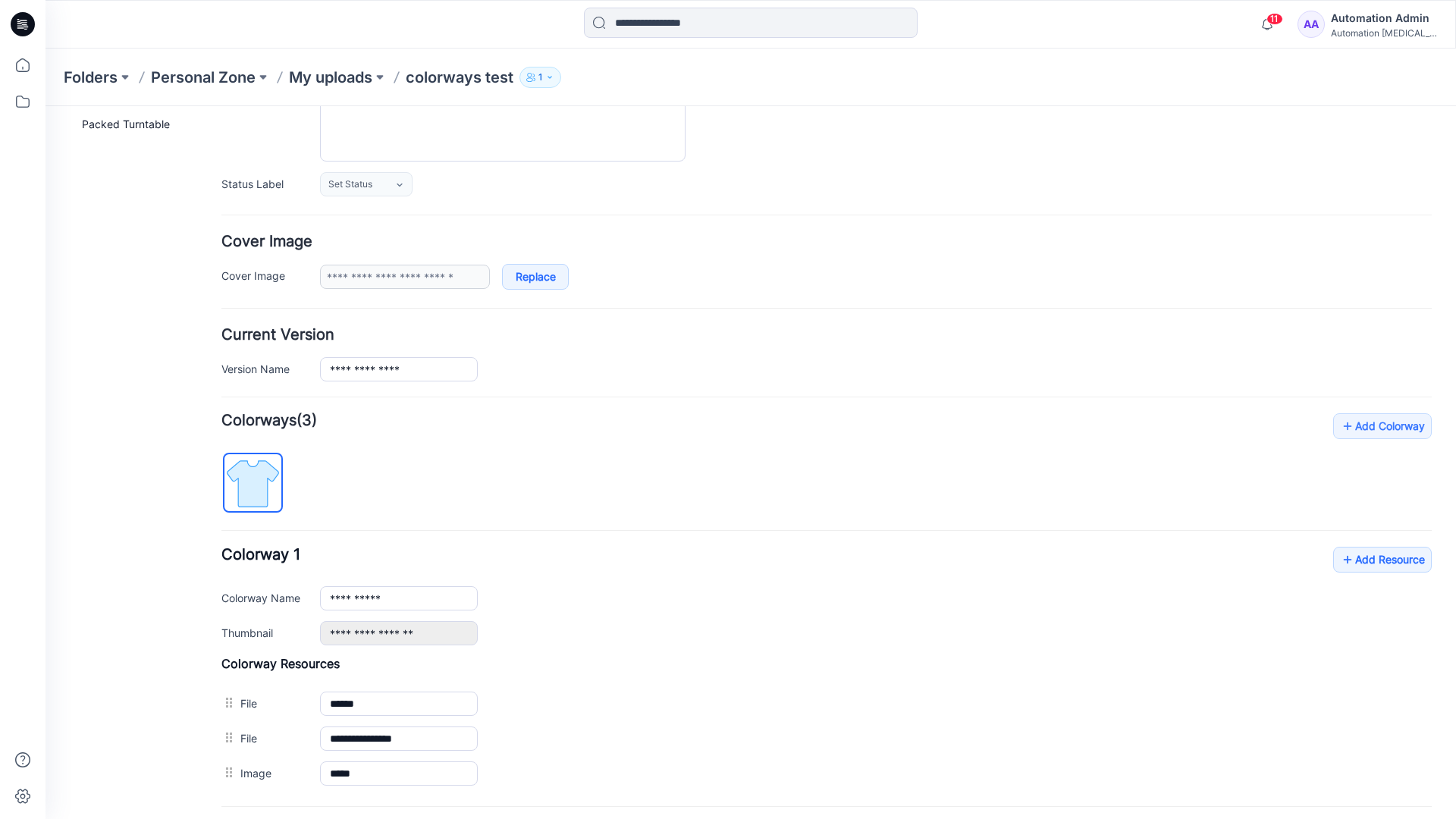
scroll to position [0, 0]
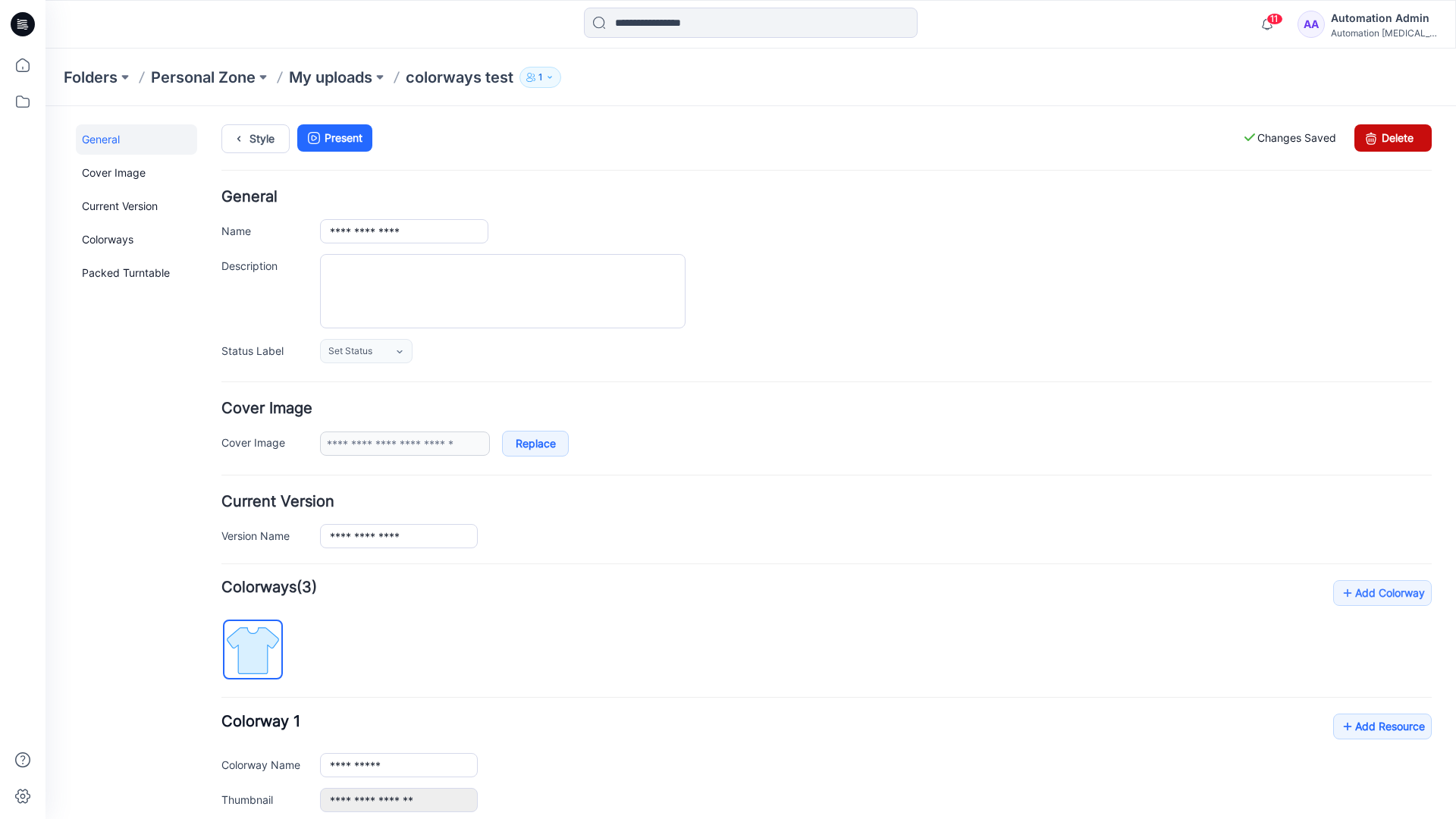
click at [1392, 138] on link "Delete" at bounding box center [1392, 138] width 77 height 27
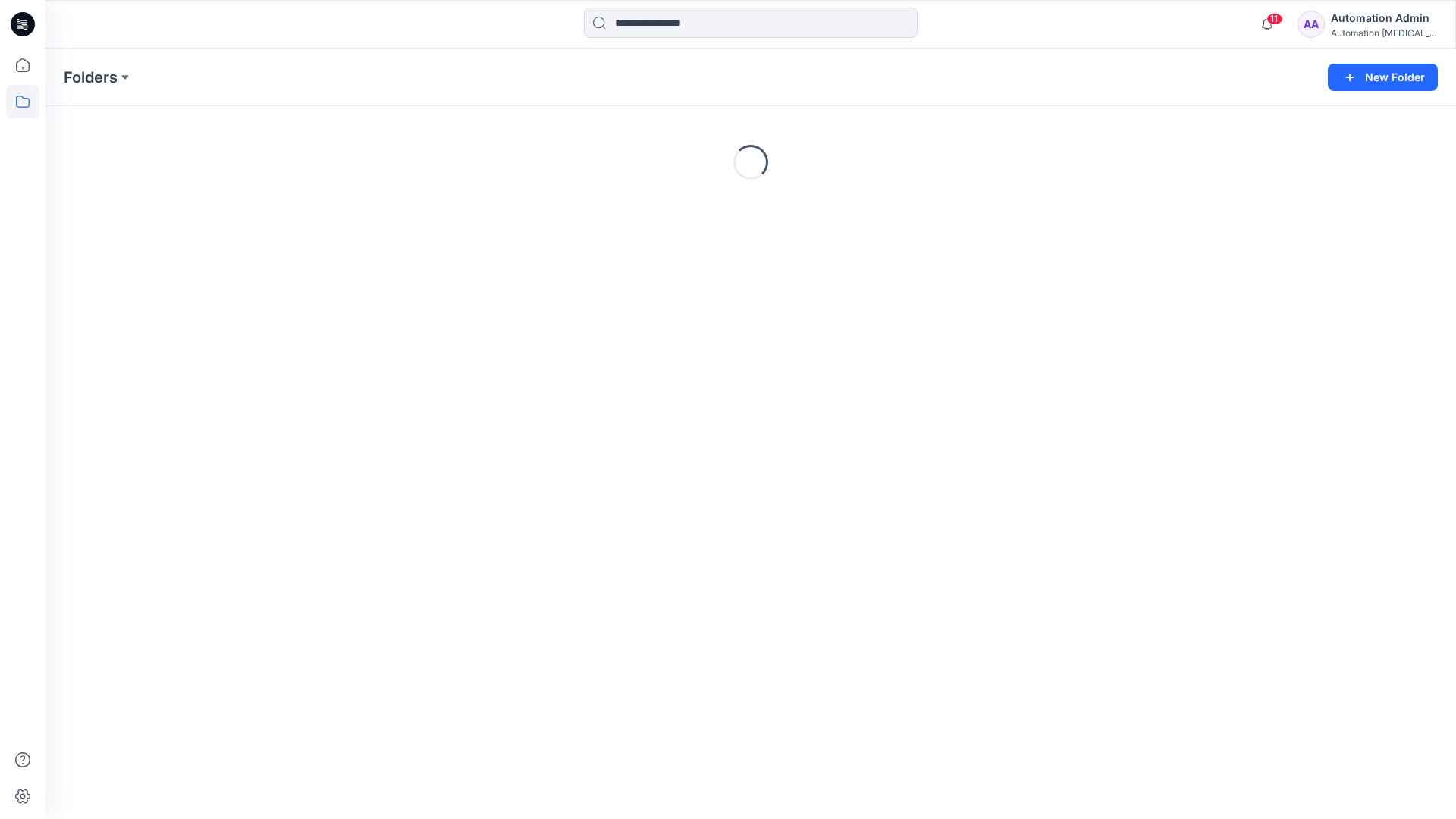
click at [1388, 23] on div "Automation Admin" at bounding box center [1383, 17] width 106 height 18
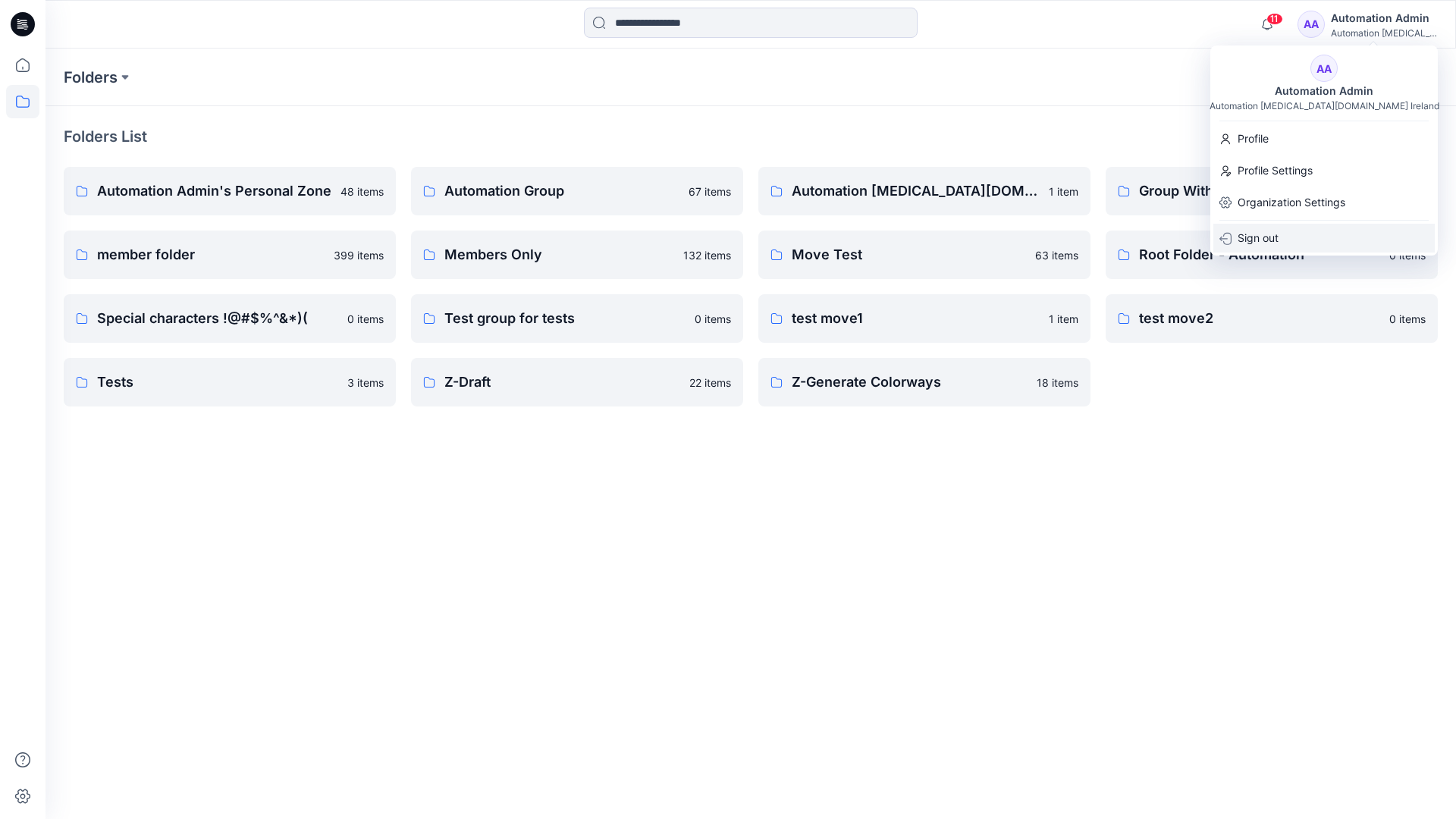
click at [1276, 233] on p "Sign out" at bounding box center [1257, 238] width 41 height 29
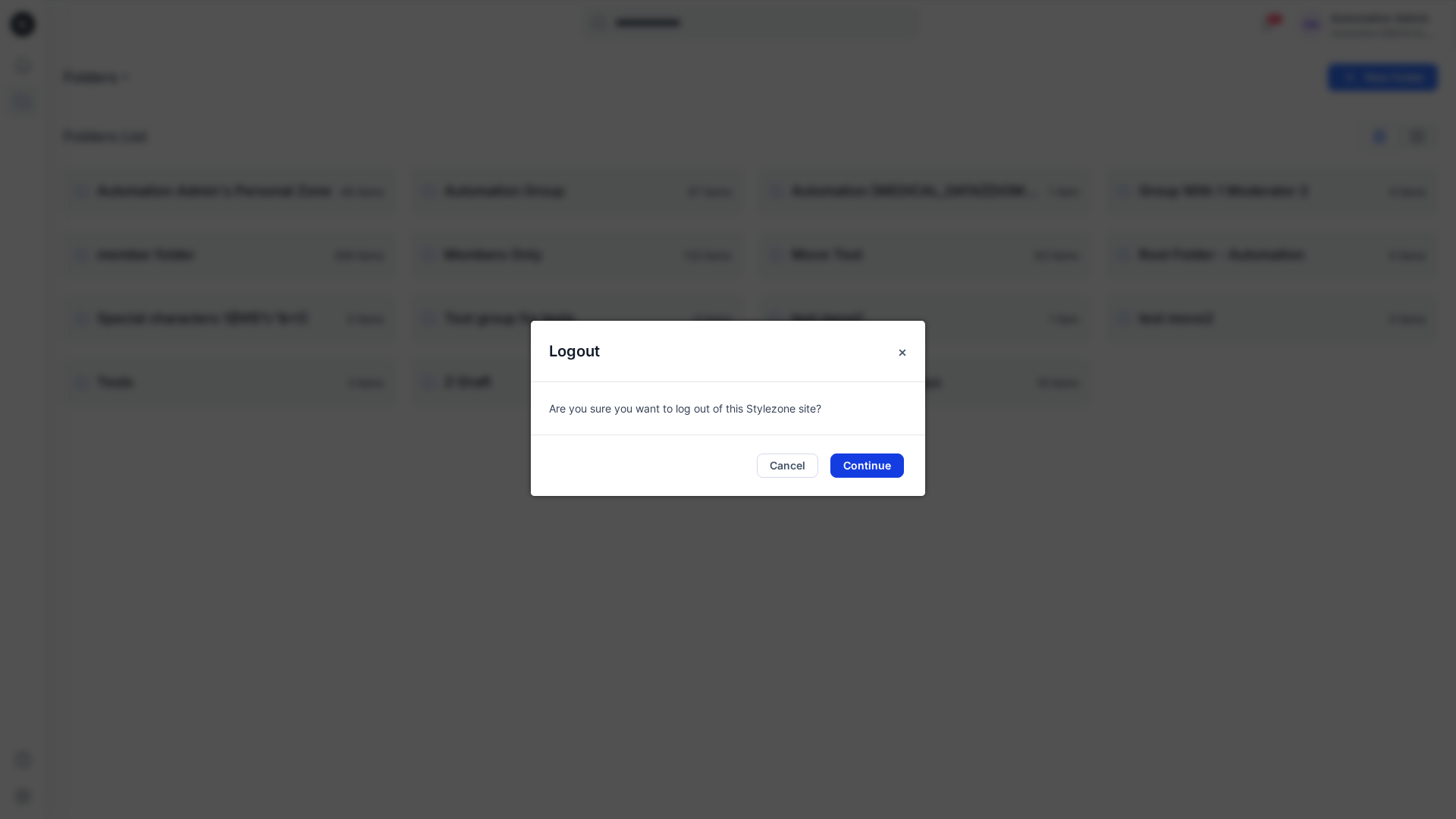
click at [869, 466] on button "Continue" at bounding box center [867, 465] width 73 height 25
